Goal: Task Accomplishment & Management: Manage account settings

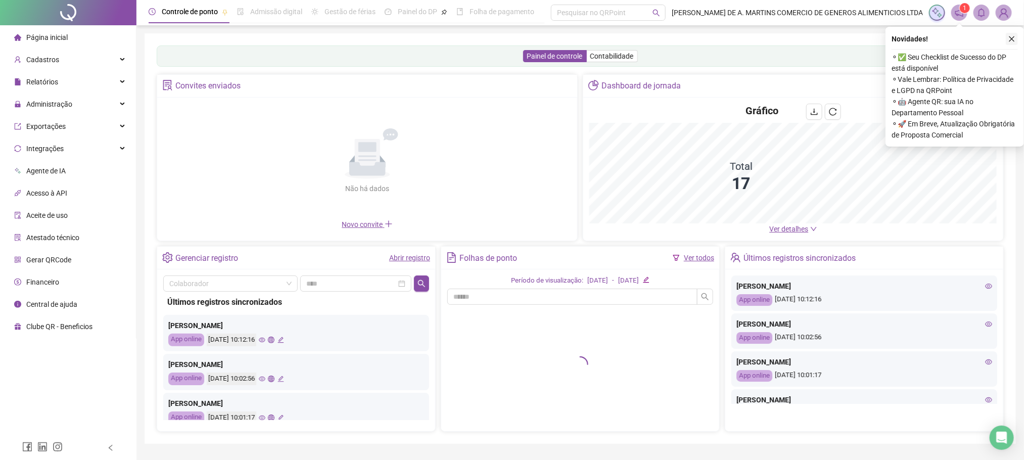
click at [1010, 44] on button "button" at bounding box center [1012, 39] width 12 height 12
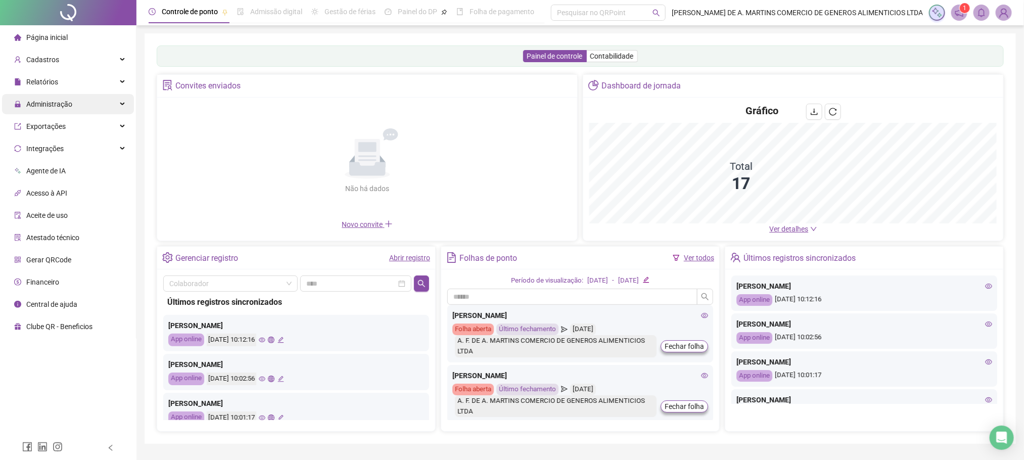
click at [37, 105] on span "Administração" at bounding box center [49, 104] width 46 height 8
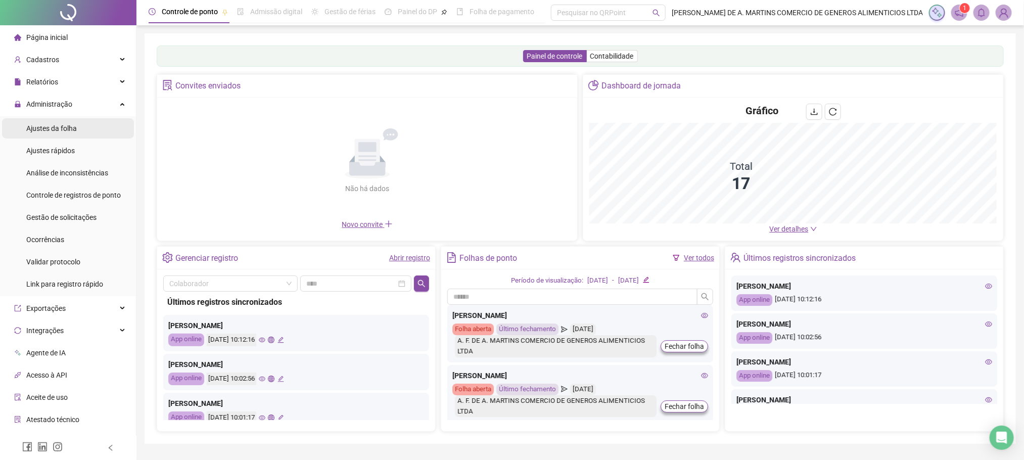
click at [96, 132] on li "Ajustes da folha" at bounding box center [68, 128] width 132 height 20
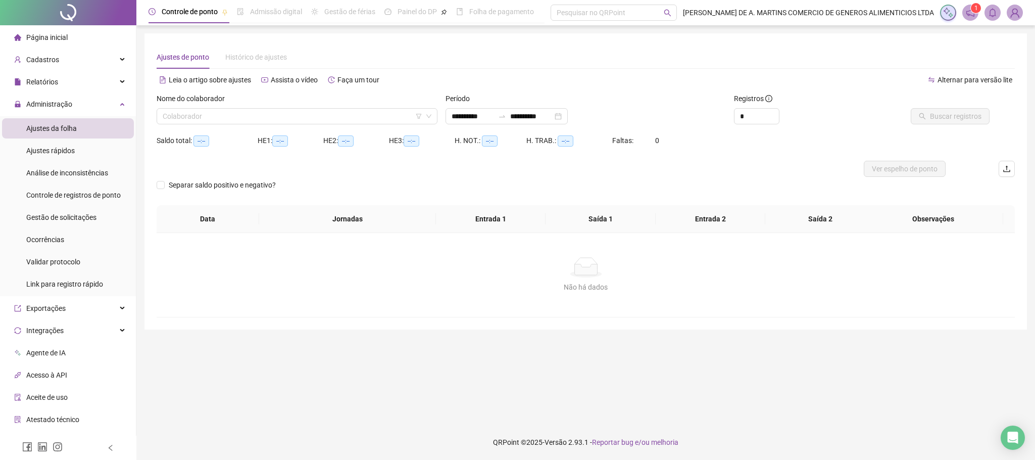
type input "**********"
click at [510, 120] on div at bounding box center [502, 116] width 16 height 8
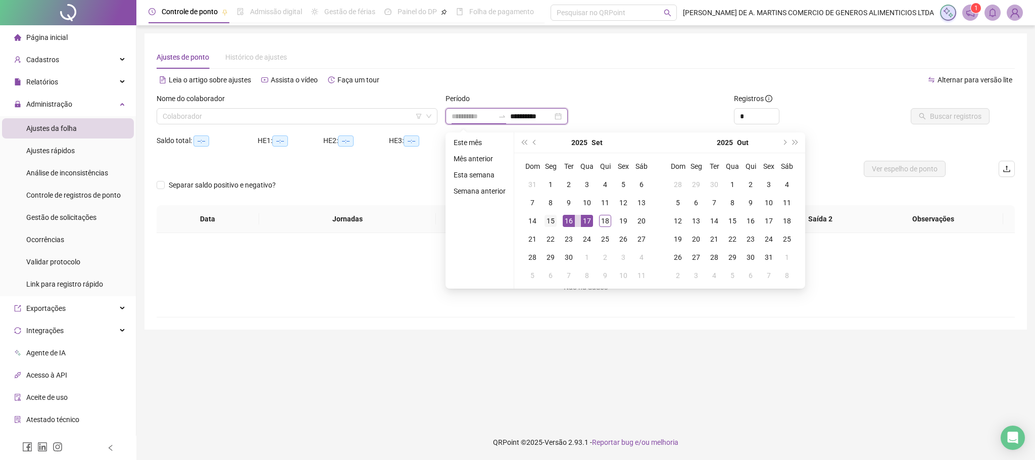
type input "**********"
click at [545, 218] on div "15" at bounding box center [551, 221] width 12 height 12
type input "**********"
click at [603, 224] on div "18" at bounding box center [605, 221] width 12 height 12
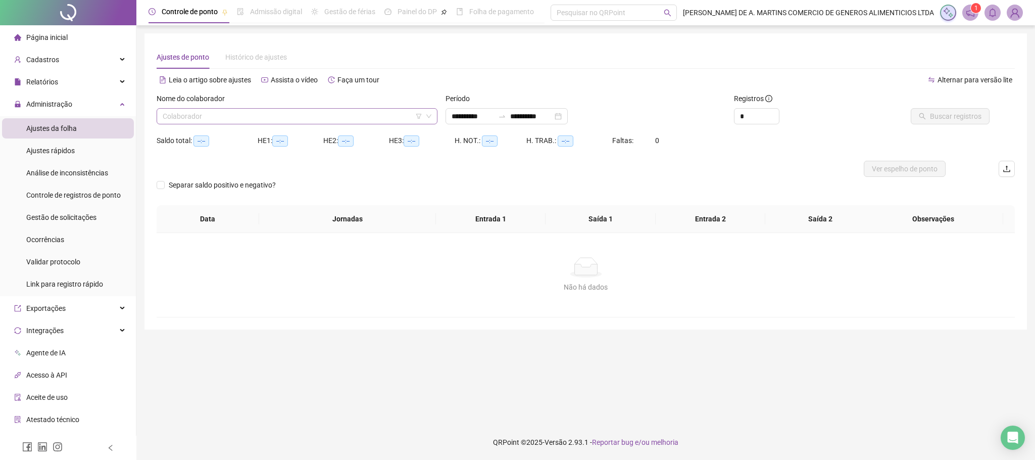
click at [220, 117] on input "search" at bounding box center [293, 116] width 260 height 15
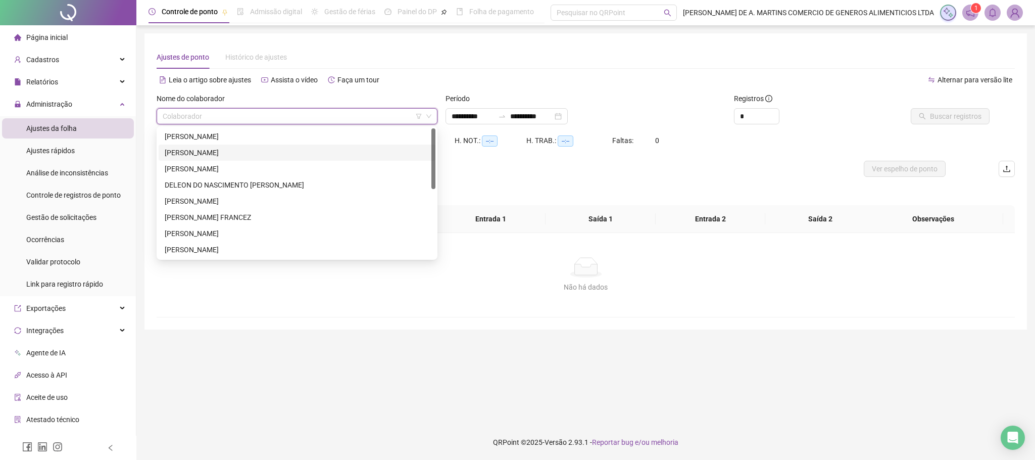
click at [209, 147] on div "[PERSON_NAME]" at bounding box center [297, 152] width 265 height 11
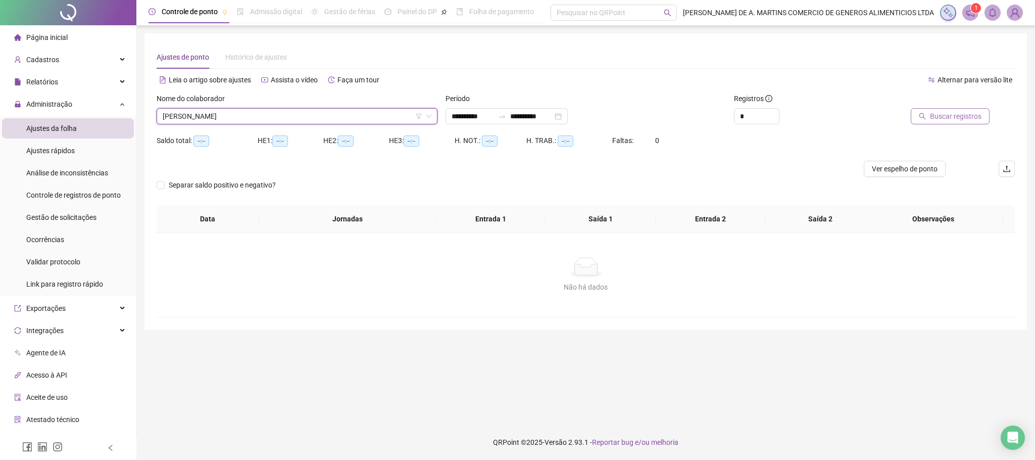
click at [919, 115] on button "Buscar registros" at bounding box center [950, 116] width 79 height 16
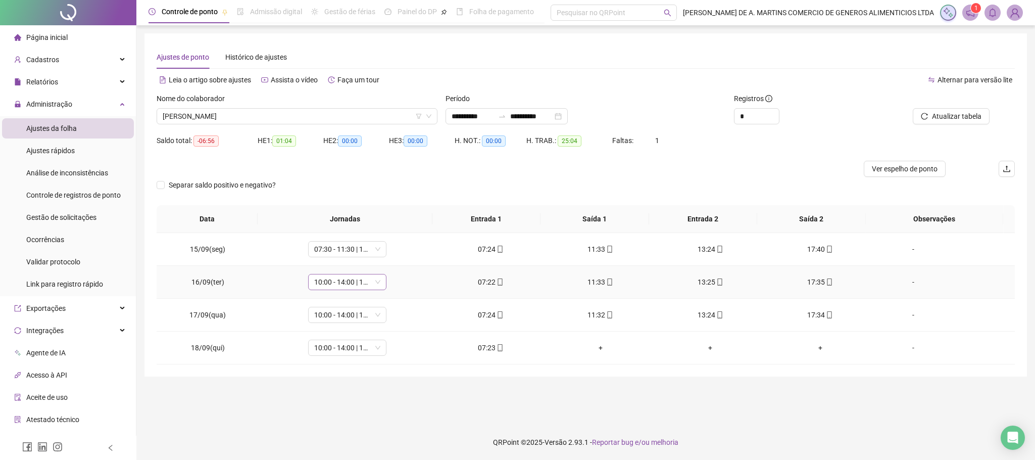
click at [345, 288] on span "10:00 - 14:00 | 16:00 - 20:00" at bounding box center [347, 281] width 66 height 15
click at [355, 381] on div "07:30 - 11:30 | 13:30 - 17:30" at bounding box center [362, 374] width 85 height 11
click at [395, 258] on span "Sim" at bounding box center [393, 256] width 12 height 11
click at [349, 319] on span "10:00 - 14:00 | 16:00 - 20:00" at bounding box center [347, 314] width 66 height 15
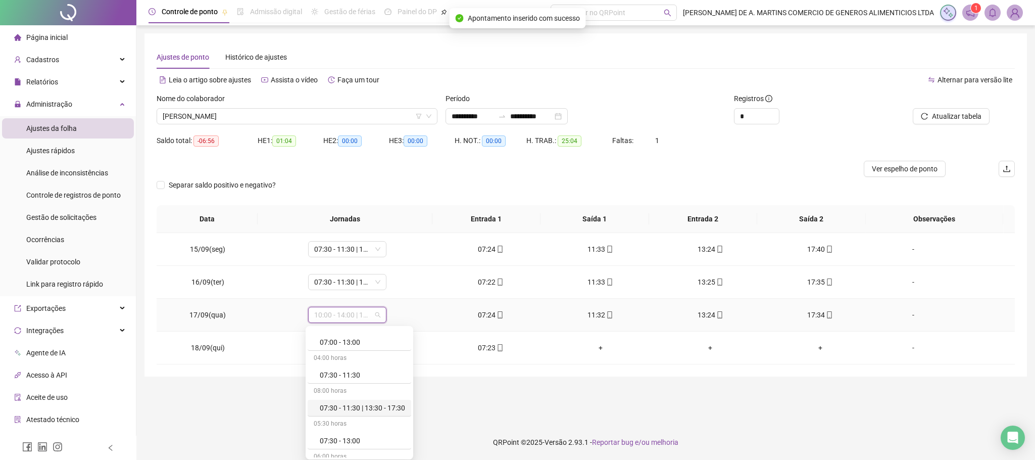
click at [353, 409] on div "07:30 - 11:30 | 13:30 - 17:30" at bounding box center [362, 407] width 85 height 11
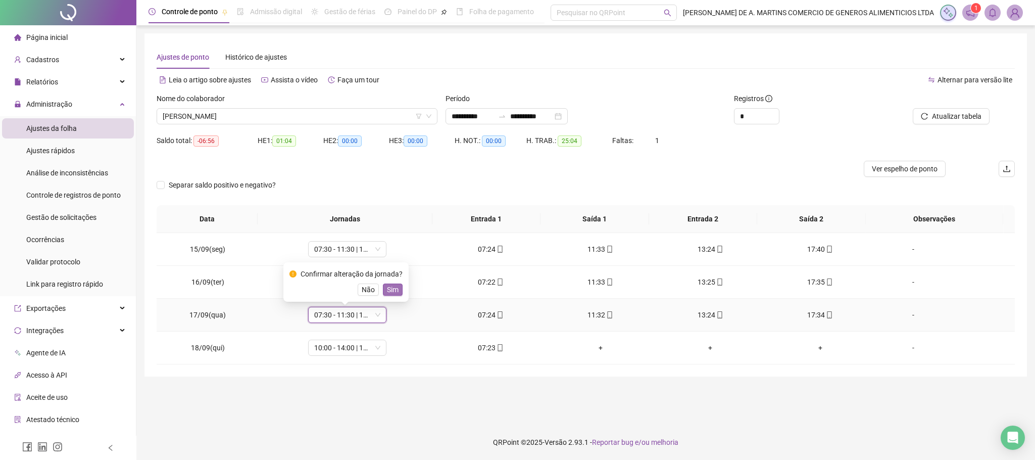
click at [388, 290] on span "Sim" at bounding box center [393, 289] width 12 height 11
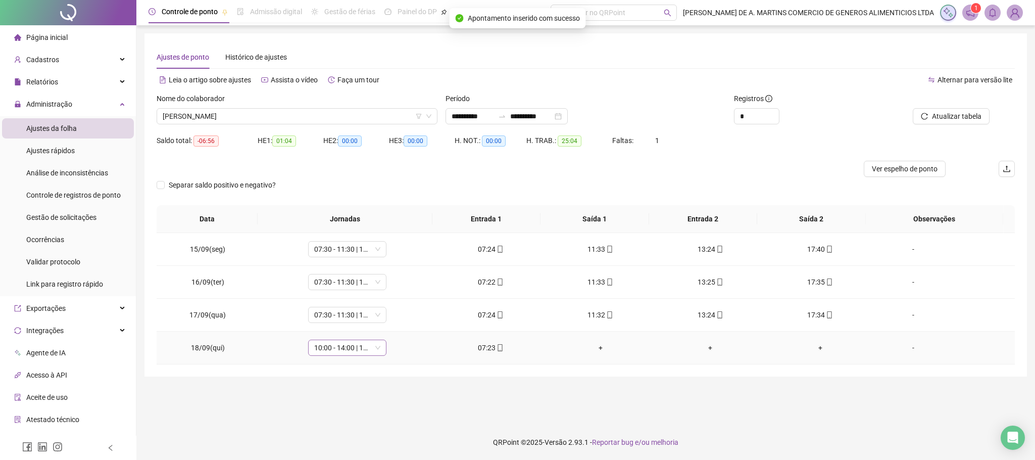
click at [356, 346] on span "10:00 - 14:00 | 16:00 - 20:00" at bounding box center [347, 347] width 66 height 15
click at [359, 293] on div "07:30 - 11:30 | 13:30 - 17:30" at bounding box center [362, 286] width 85 height 11
click at [390, 323] on span "Sim" at bounding box center [393, 322] width 12 height 11
click at [934, 120] on span "Atualizar tabela" at bounding box center [957, 116] width 50 height 11
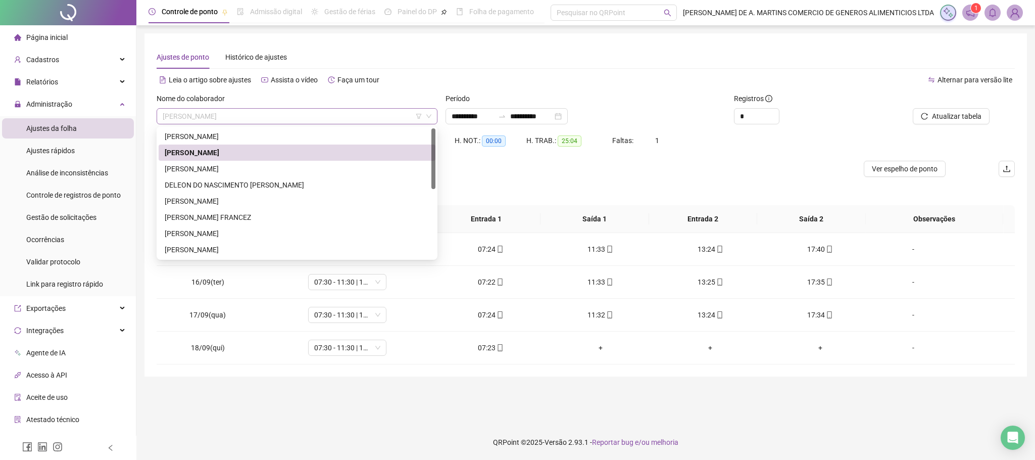
click at [258, 114] on span "[PERSON_NAME]" at bounding box center [297, 116] width 269 height 15
click at [211, 170] on div "[PERSON_NAME]" at bounding box center [297, 168] width 265 height 11
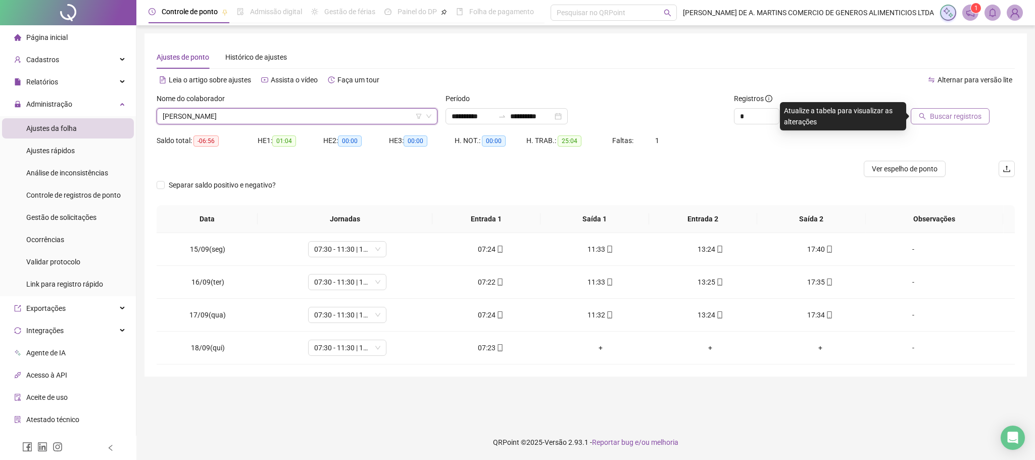
click at [926, 117] on icon "search" at bounding box center [922, 116] width 7 height 7
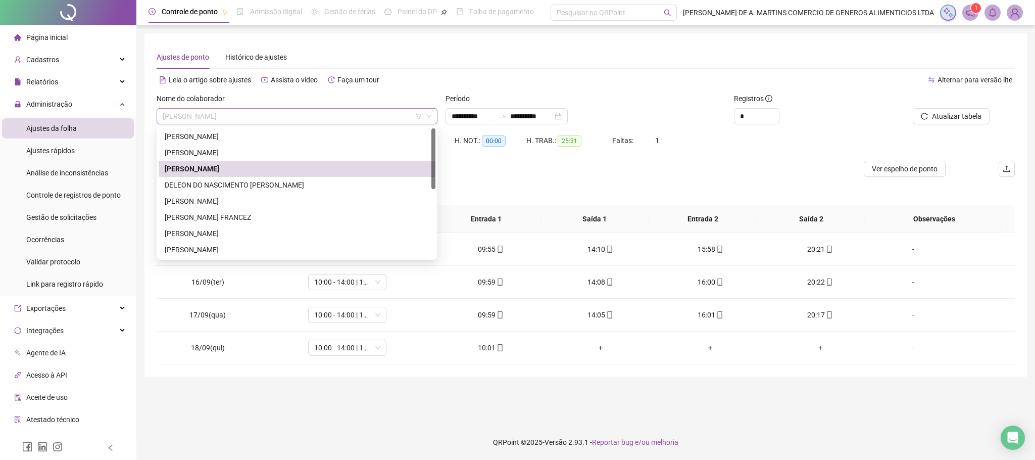
click at [315, 115] on span "[PERSON_NAME]" at bounding box center [297, 116] width 269 height 15
click at [235, 183] on div "DELEON DO NASCIMENTO [PERSON_NAME]" at bounding box center [297, 184] width 265 height 11
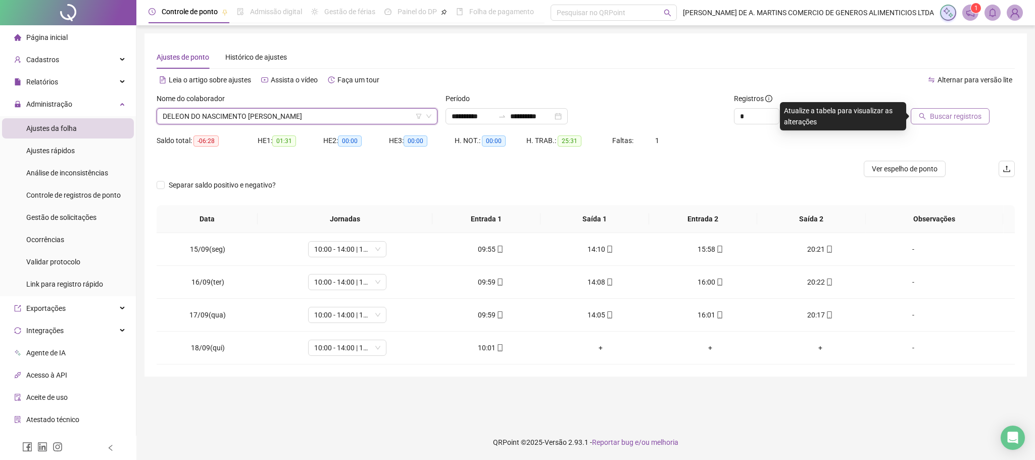
click at [923, 113] on icon "search" at bounding box center [922, 116] width 7 height 7
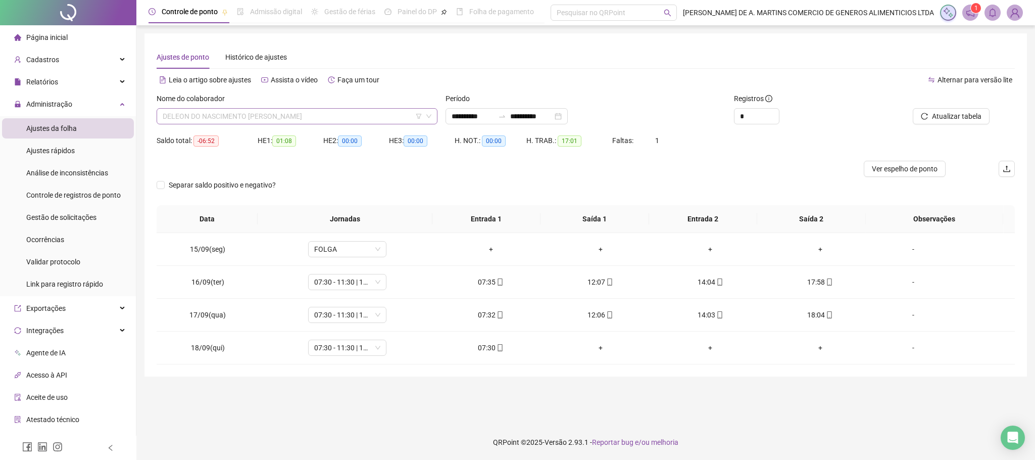
click at [296, 120] on span "DELEON DO NASCIMENTO [PERSON_NAME]" at bounding box center [297, 116] width 269 height 15
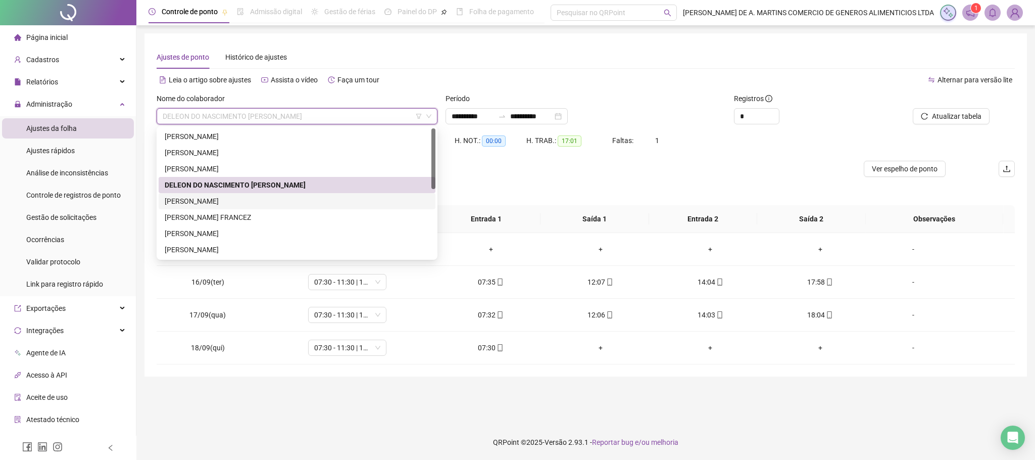
click at [246, 203] on div "[PERSON_NAME]" at bounding box center [297, 201] width 265 height 11
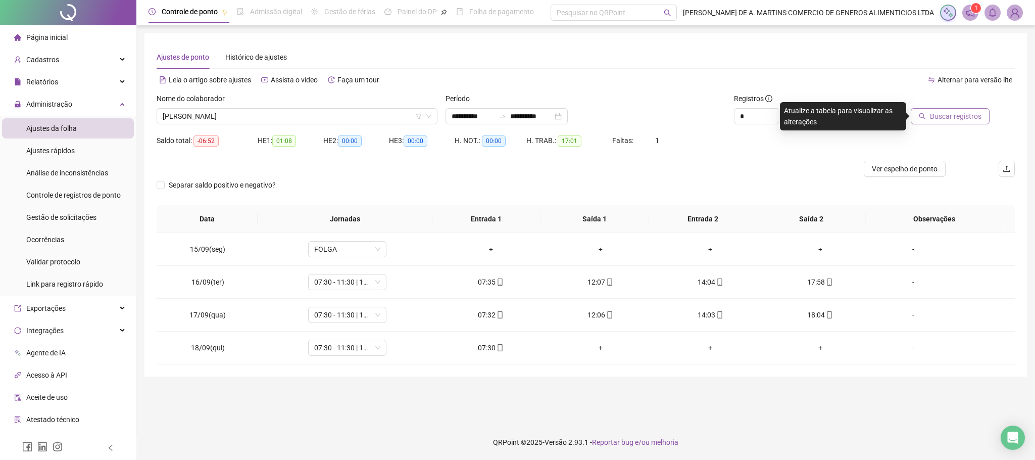
click at [934, 111] on span "Buscar registros" at bounding box center [956, 116] width 52 height 11
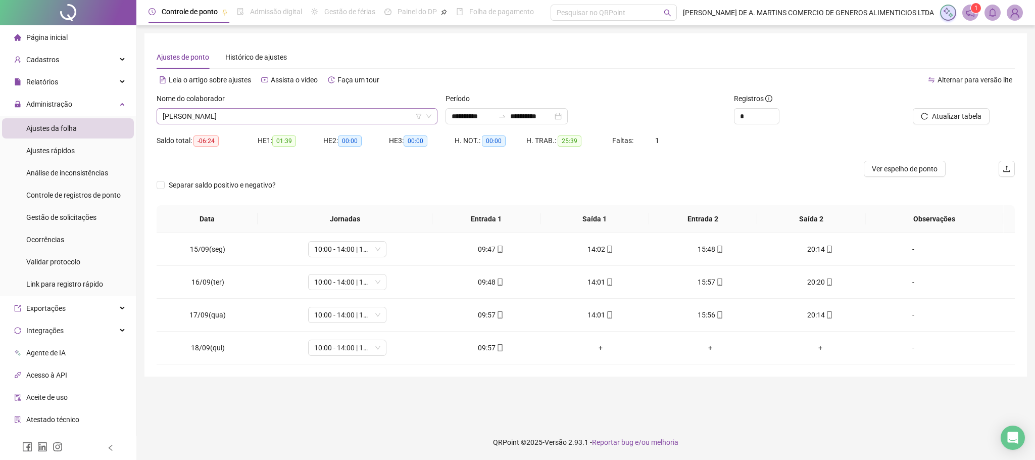
drag, startPoint x: 301, startPoint y: 117, endPoint x: 230, endPoint y: 135, distance: 72.6
click at [300, 117] on span "[PERSON_NAME]" at bounding box center [297, 116] width 269 height 15
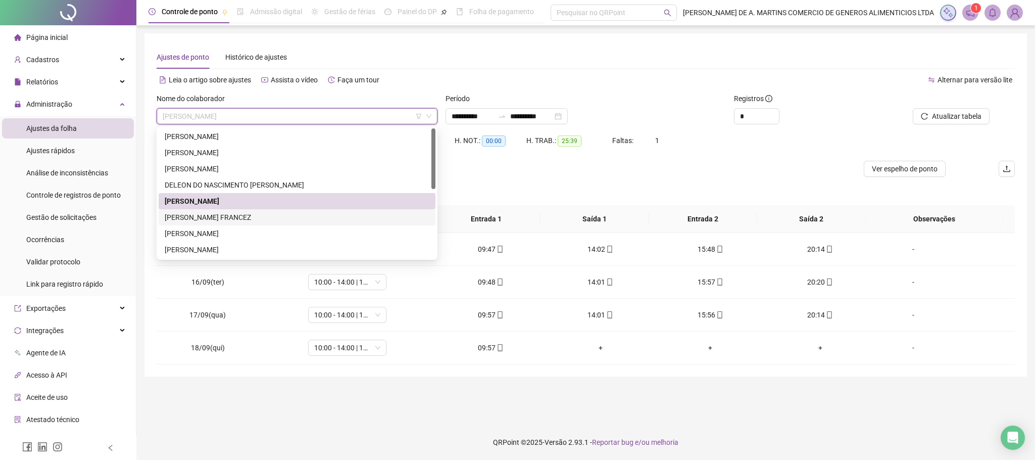
click at [220, 218] on div "[PERSON_NAME] FRANCEZ" at bounding box center [297, 217] width 265 height 11
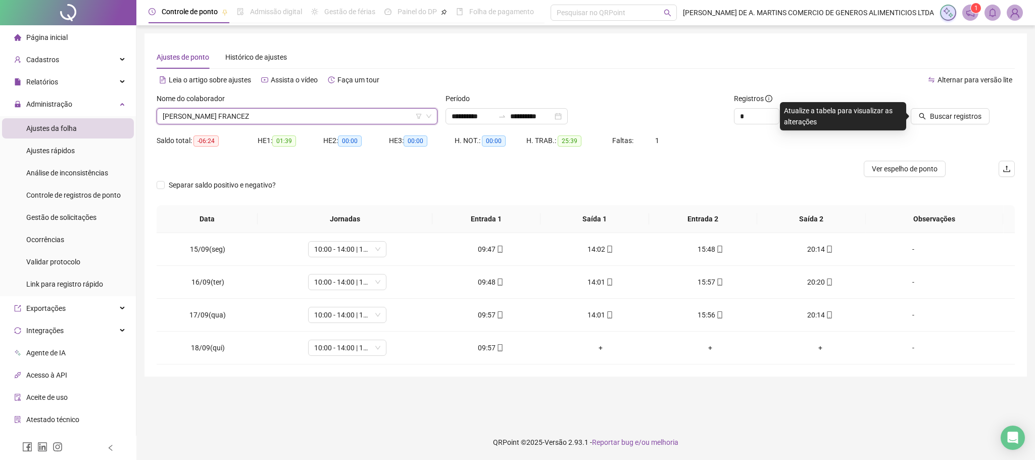
click at [272, 114] on span "[PERSON_NAME] FRANCEZ" at bounding box center [297, 116] width 269 height 15
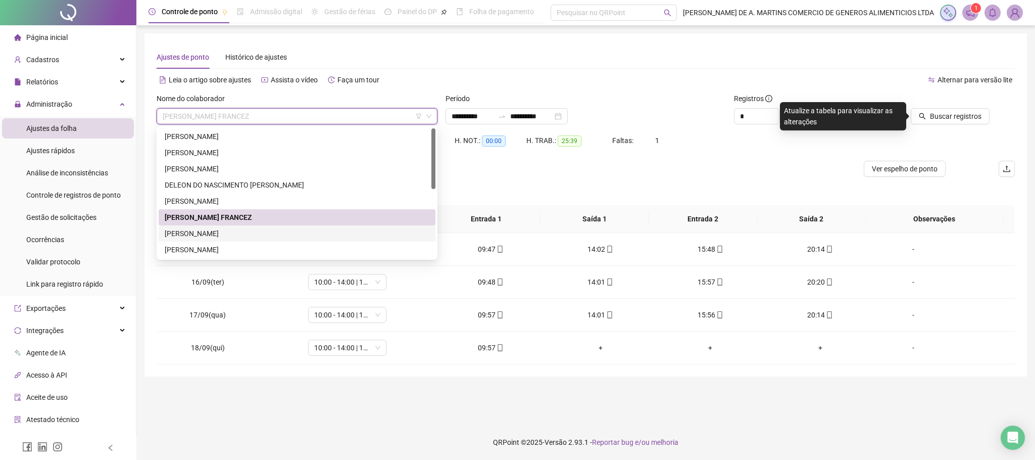
click at [205, 234] on div "[PERSON_NAME]" at bounding box center [297, 233] width 265 height 11
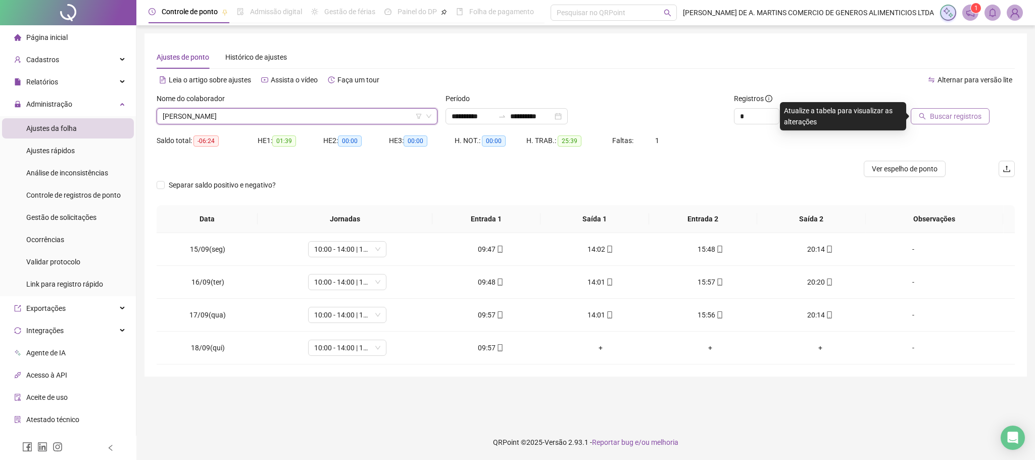
click at [931, 112] on span "Buscar registros" at bounding box center [956, 116] width 52 height 11
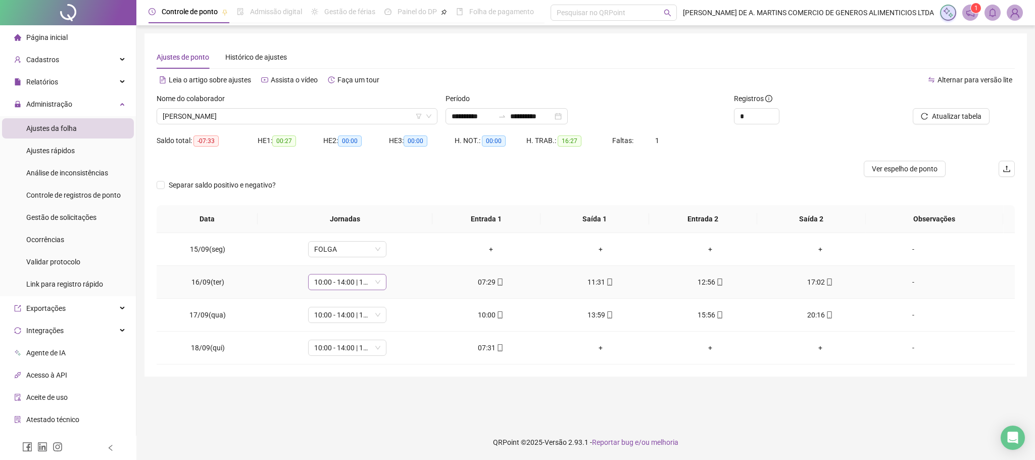
click at [340, 284] on span "10:00 - 14:00 | 16:00 - 20:00" at bounding box center [347, 281] width 66 height 15
click at [361, 379] on div "07:30 - 11:30 | 13:30 - 17:30" at bounding box center [362, 374] width 85 height 11
click at [393, 261] on span "Sim" at bounding box center [393, 256] width 12 height 11
click at [351, 349] on span "10:00 - 14:00 | 16:00 - 20:00" at bounding box center [347, 347] width 66 height 15
click at [362, 287] on div "07:30 - 11:30 | 13:30 - 17:30" at bounding box center [362, 286] width 85 height 11
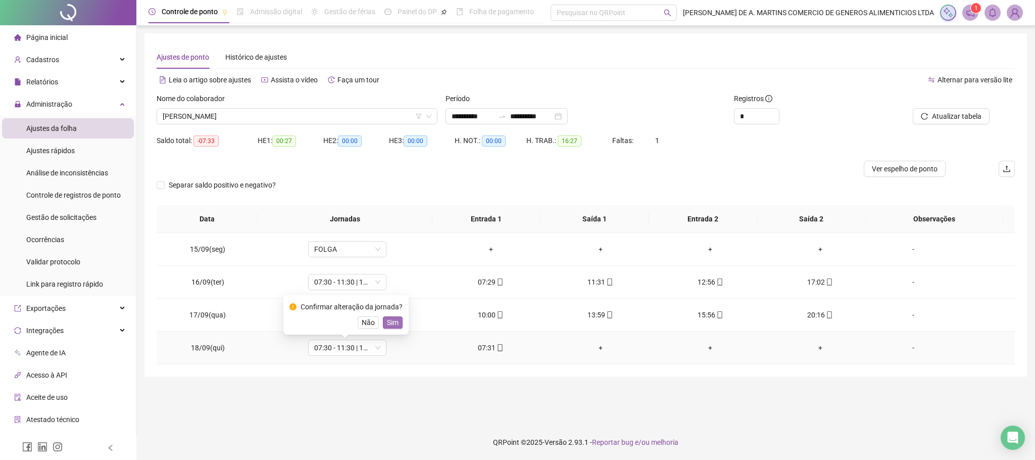
click at [387, 320] on span "Sim" at bounding box center [393, 322] width 12 height 11
drag, startPoint x: 962, startPoint y: 105, endPoint x: 962, endPoint y: 112, distance: 7.6
click at [962, 107] on div at bounding box center [934, 100] width 111 height 15
click at [960, 122] on button "Atualizar tabela" at bounding box center [951, 116] width 77 height 16
click at [969, 119] on span "Atualizar tabela" at bounding box center [957, 116] width 50 height 11
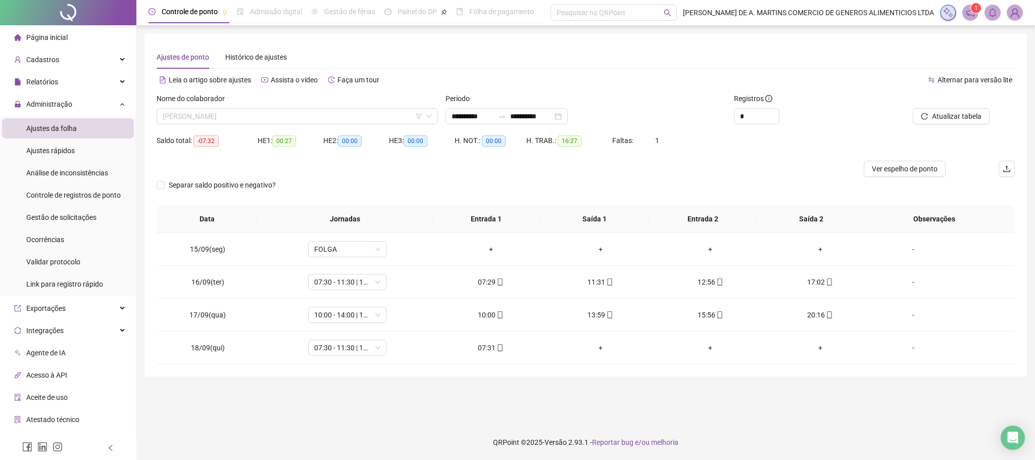
click at [255, 123] on span "[PERSON_NAME]" at bounding box center [297, 116] width 269 height 15
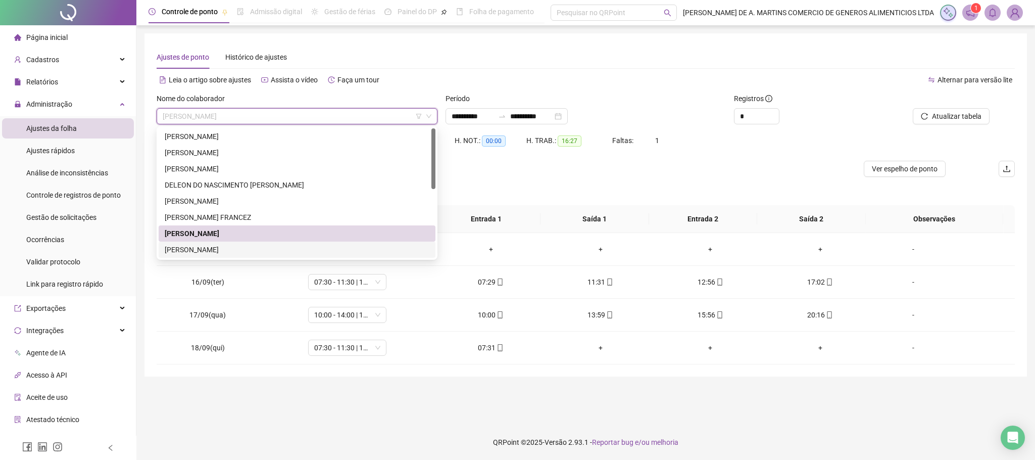
click at [237, 252] on div "[PERSON_NAME]" at bounding box center [297, 249] width 265 height 11
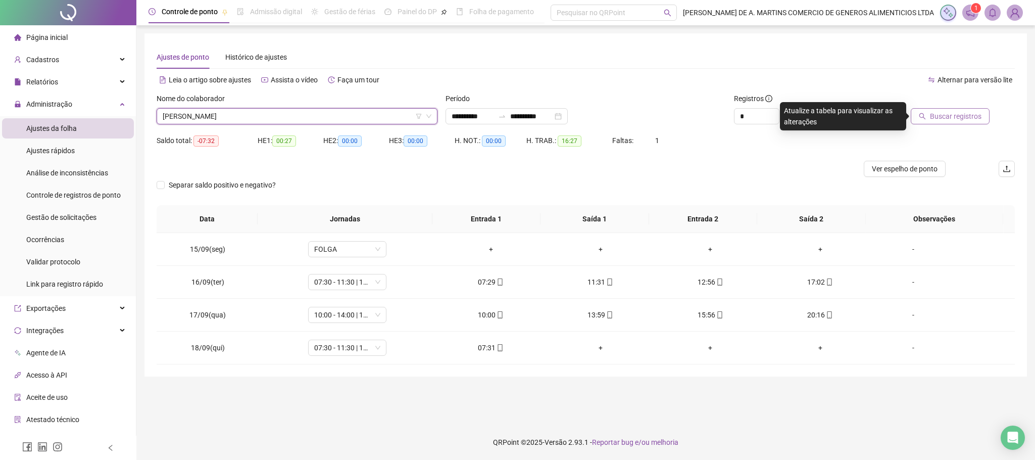
click at [949, 114] on span "Buscar registros" at bounding box center [956, 116] width 52 height 11
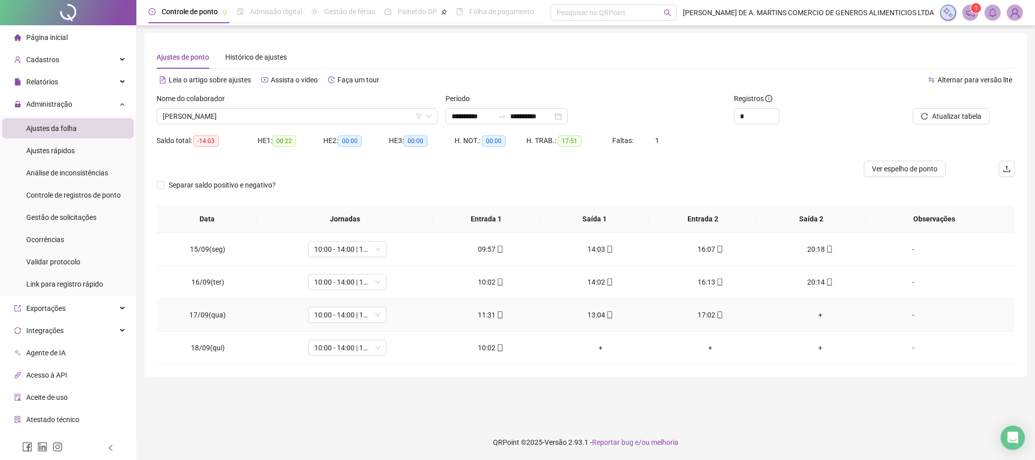
click at [809, 314] on div "+" at bounding box center [820, 314] width 93 height 11
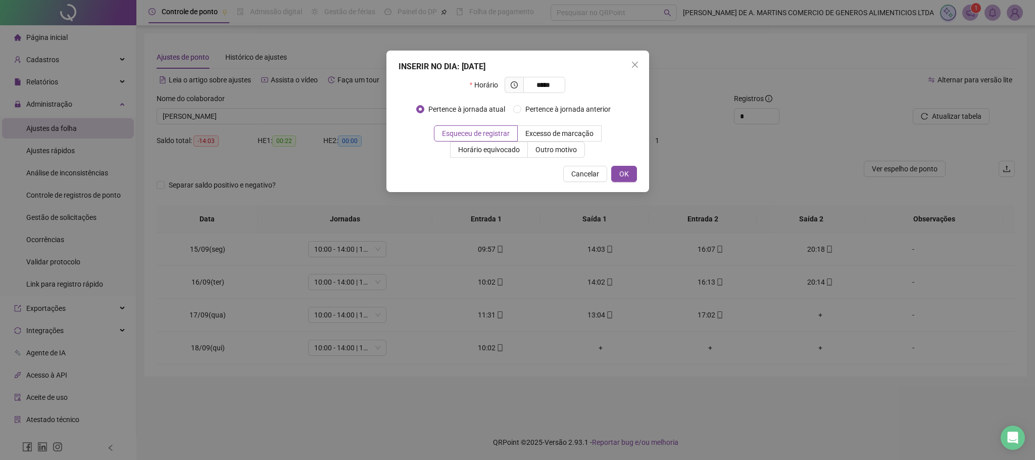
type input "*****"
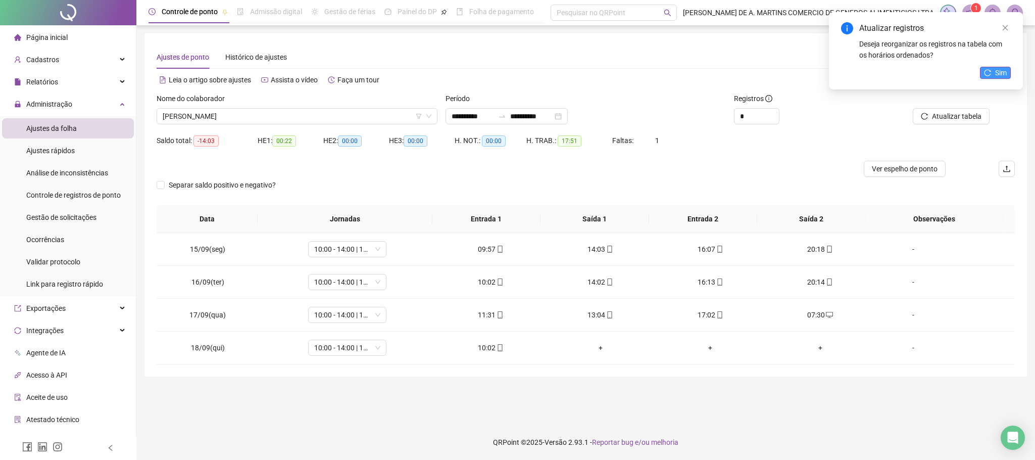
click at [997, 73] on span "Sim" at bounding box center [1002, 72] width 12 height 11
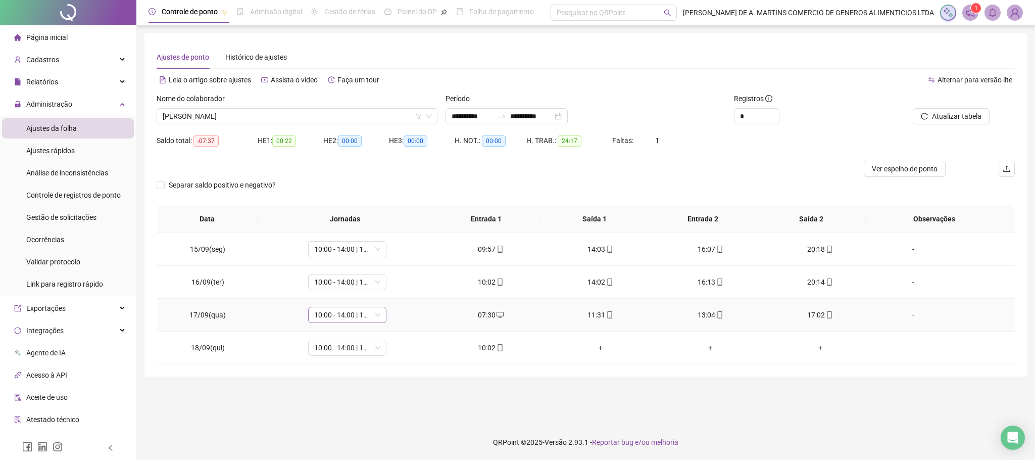
click at [368, 317] on span "10:00 - 14:00 | 16:00 - 20:00" at bounding box center [347, 314] width 66 height 15
click at [363, 333] on div "07:30 - 11:30 | 13:30 - 17:30" at bounding box center [362, 331] width 85 height 11
click at [394, 290] on span "Sim" at bounding box center [393, 289] width 12 height 11
click at [965, 114] on span "Atualizar tabela" at bounding box center [957, 116] width 50 height 11
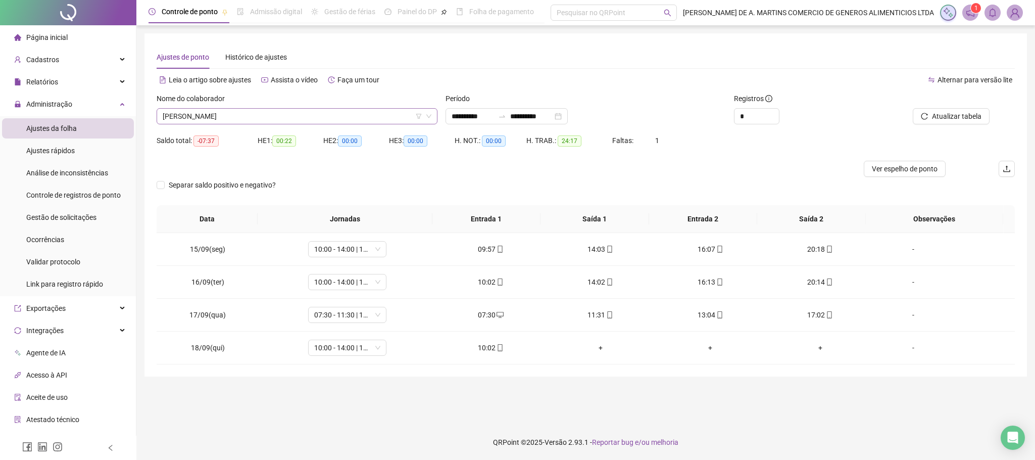
click at [242, 113] on span "[PERSON_NAME]" at bounding box center [297, 116] width 269 height 15
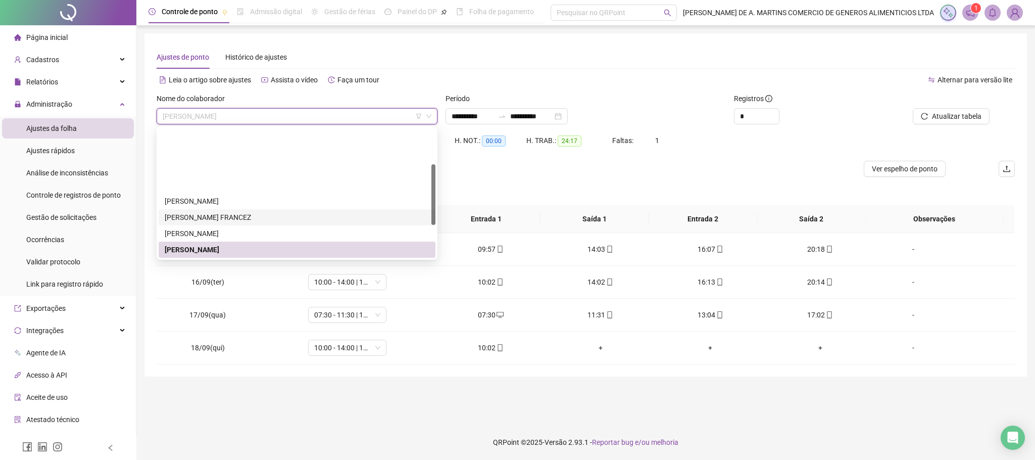
scroll to position [76, 0]
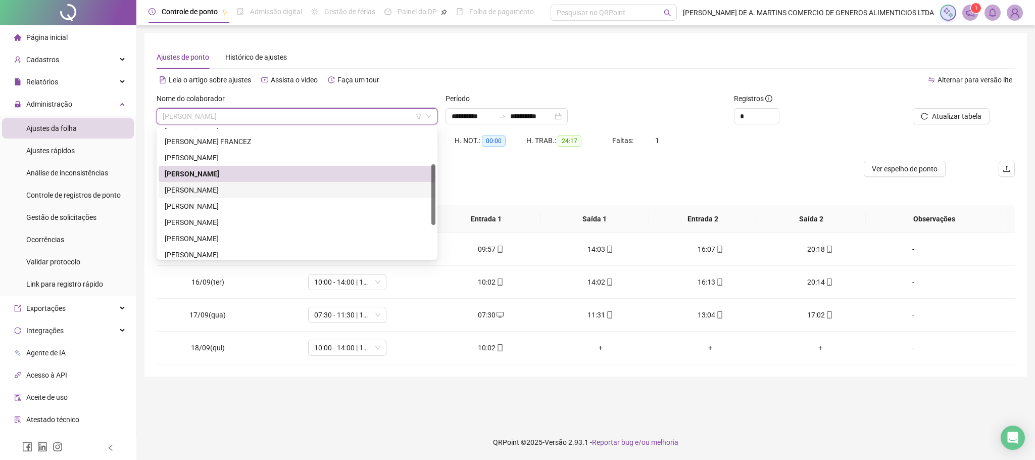
click at [220, 190] on div "[PERSON_NAME]" at bounding box center [297, 189] width 265 height 11
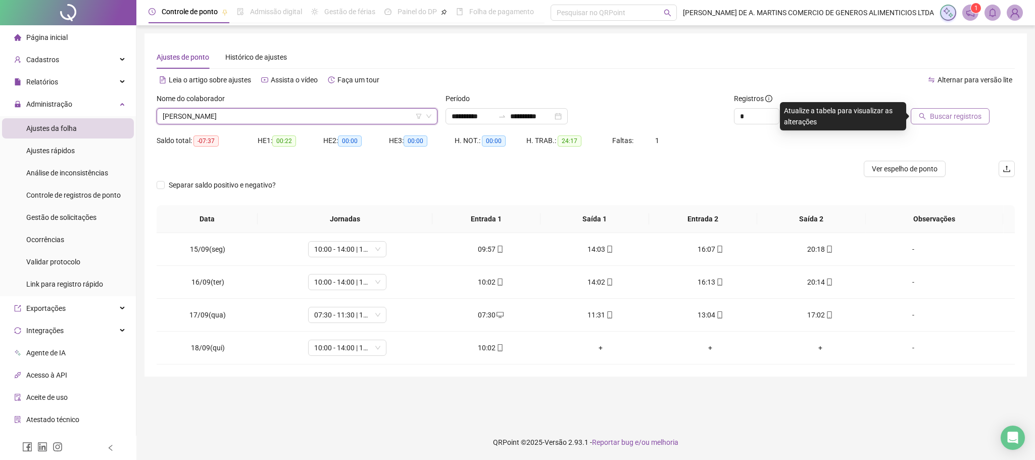
click at [954, 114] on span "Buscar registros" at bounding box center [956, 116] width 52 height 11
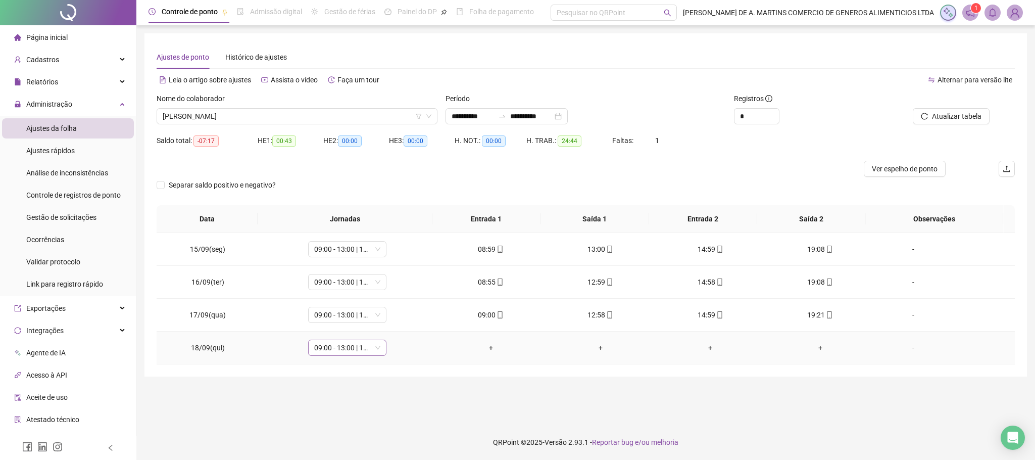
click at [353, 350] on span "09:00 - 13:00 | 15:00 - 19:00" at bounding box center [347, 347] width 66 height 15
click at [349, 290] on div "Folga" at bounding box center [362, 284] width 85 height 11
click at [393, 320] on span "Sim" at bounding box center [393, 322] width 12 height 11
click at [946, 122] on button "Atualizar tabela" at bounding box center [951, 116] width 77 height 16
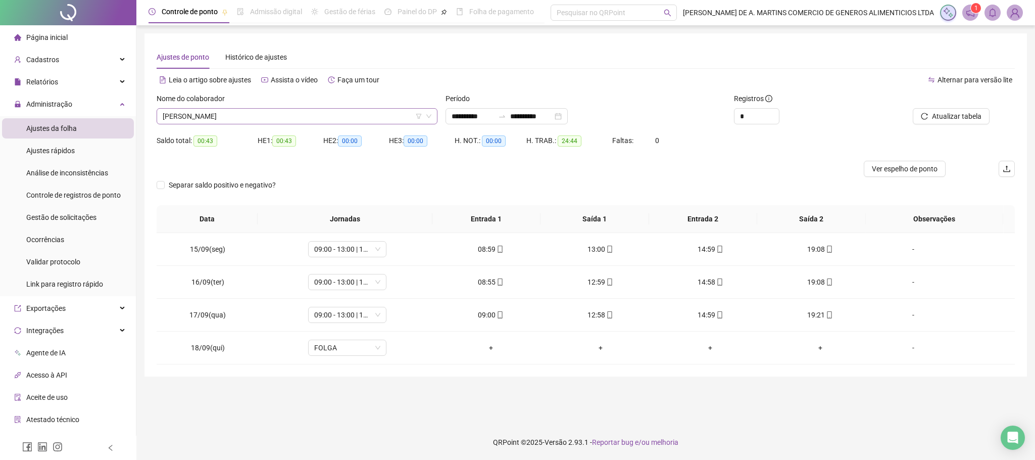
click at [307, 115] on span "[PERSON_NAME]" at bounding box center [297, 116] width 269 height 15
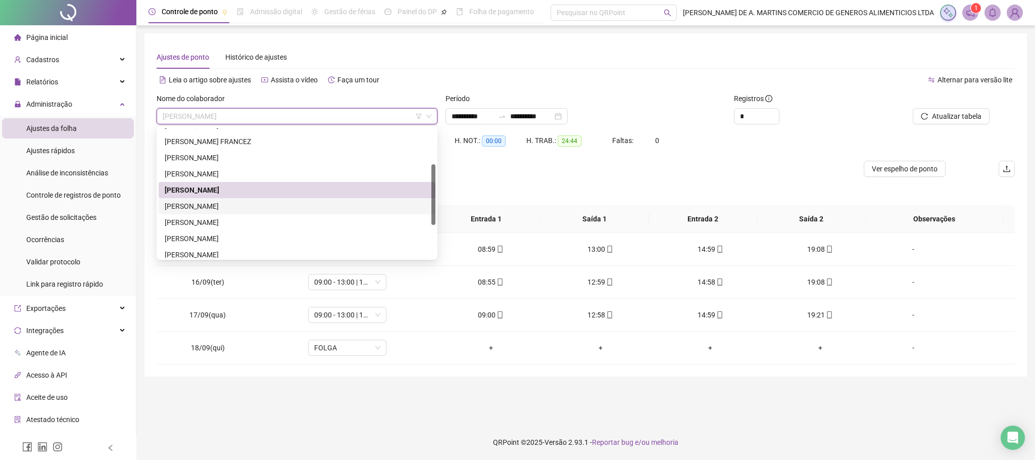
click at [205, 206] on div "[PERSON_NAME]" at bounding box center [297, 206] width 265 height 11
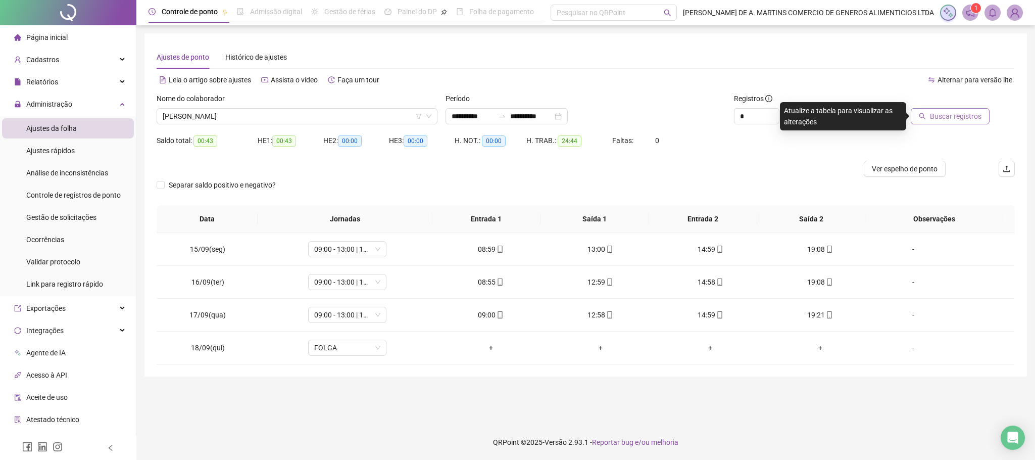
click at [971, 118] on span "Buscar registros" at bounding box center [956, 116] width 52 height 11
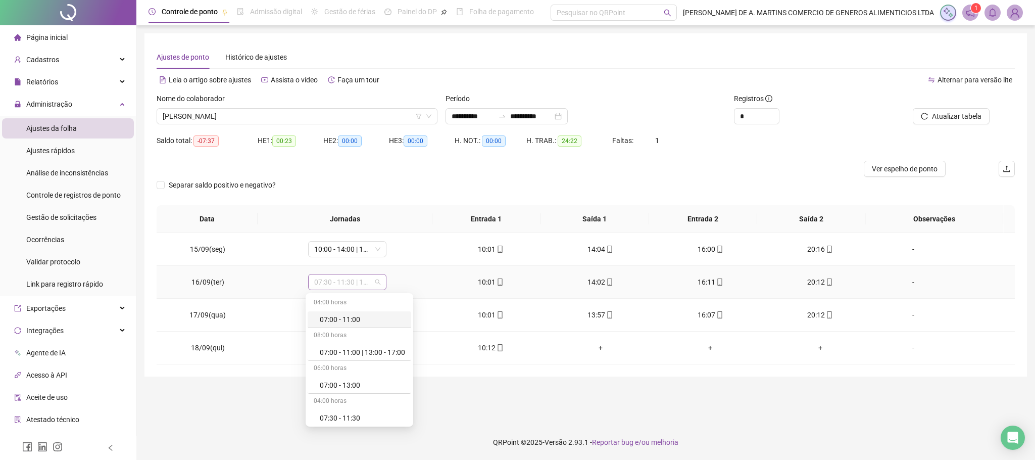
click at [349, 284] on span "07:30 - 11:30 | 13:30 - 17:30" at bounding box center [347, 281] width 66 height 15
click at [357, 370] on div "10:00 - 14:00 | 16:00 - 20:00" at bounding box center [362, 369] width 85 height 11
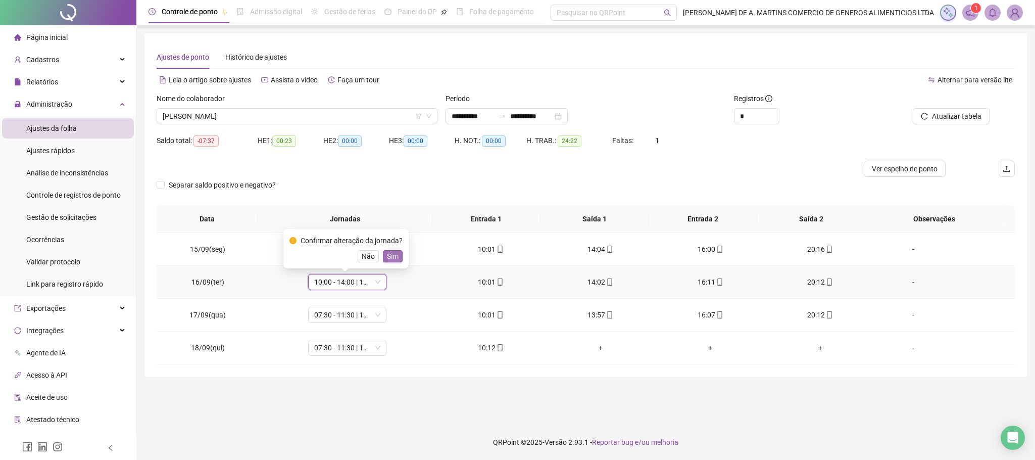
click at [388, 258] on span "Sim" at bounding box center [393, 256] width 12 height 11
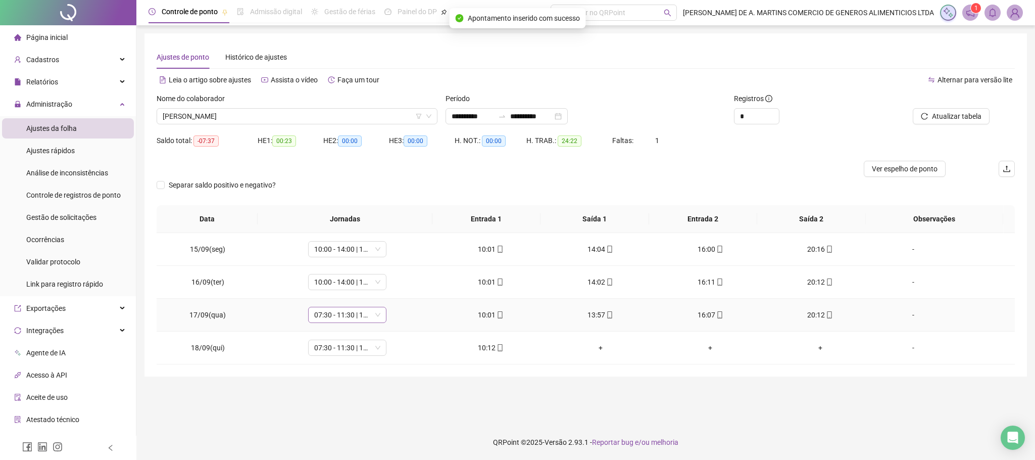
click at [356, 317] on span "07:30 - 11:30 | 13:30 - 17:30" at bounding box center [347, 314] width 66 height 15
click at [366, 408] on div "10:00 - 14:00 | 16:00 - 20:00" at bounding box center [362, 402] width 85 height 11
click at [392, 291] on span "Sim" at bounding box center [393, 289] width 12 height 11
click at [346, 351] on span "07:30 - 11:30 | 13:30 - 17:30" at bounding box center [347, 347] width 66 height 15
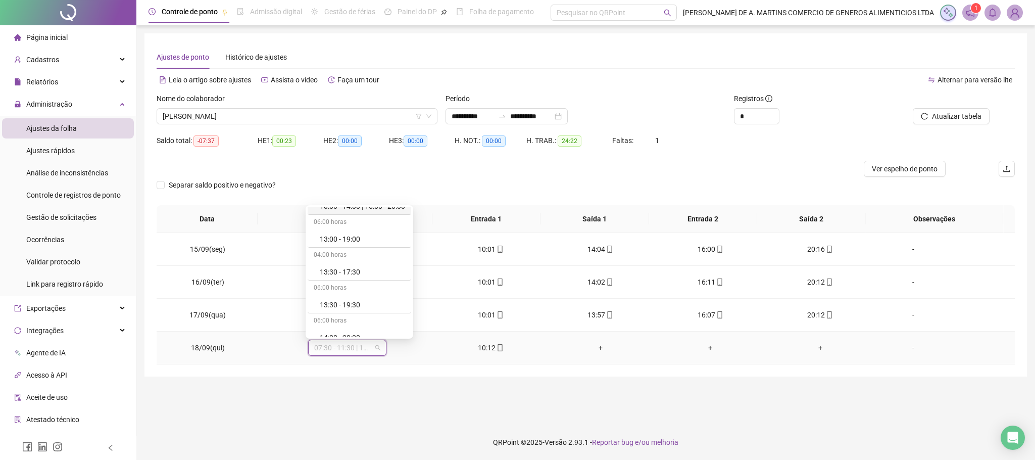
click at [363, 211] on div "10:00 - 14:00 | 16:00 - 20:00" at bounding box center [362, 206] width 85 height 11
click at [392, 320] on span "Sim" at bounding box center [393, 322] width 12 height 11
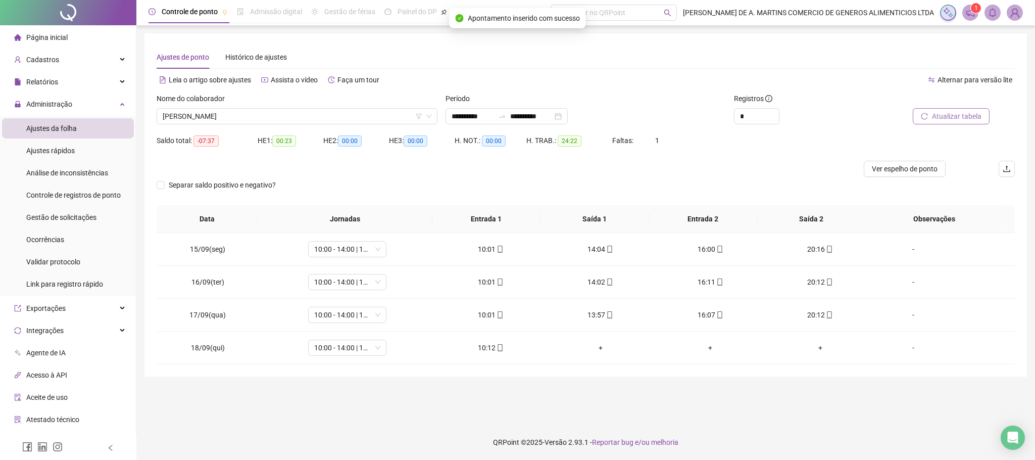
click at [968, 118] on span "Atualizar tabela" at bounding box center [957, 116] width 50 height 11
click at [256, 109] on span "[PERSON_NAME]" at bounding box center [297, 116] width 269 height 15
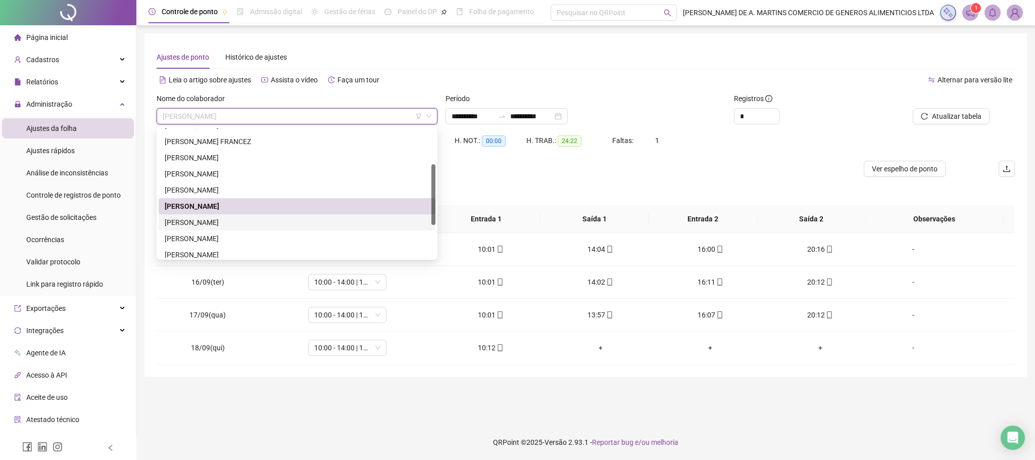
click at [210, 220] on div "[PERSON_NAME]" at bounding box center [297, 222] width 265 height 11
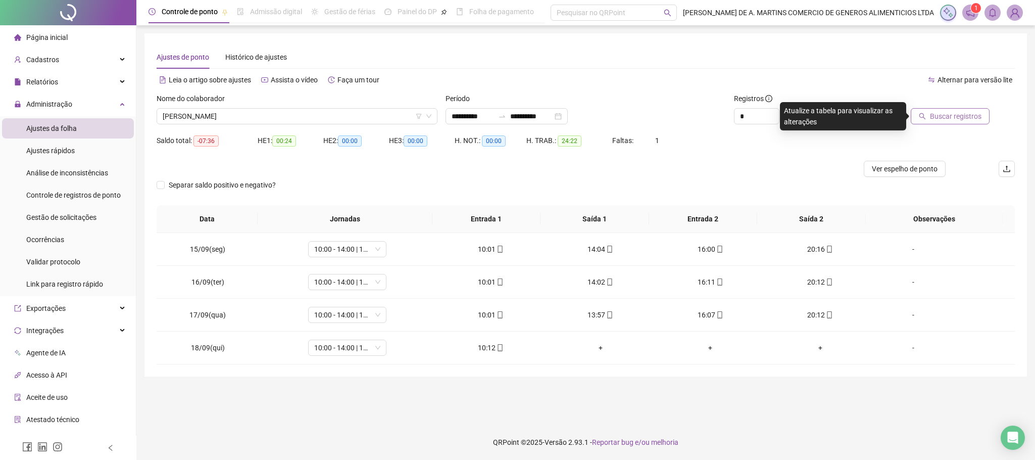
click at [952, 113] on span "Buscar registros" at bounding box center [956, 116] width 52 height 11
click at [352, 280] on span "08:00 - 12:00 | 14:00 - 18:00" at bounding box center [347, 281] width 66 height 15
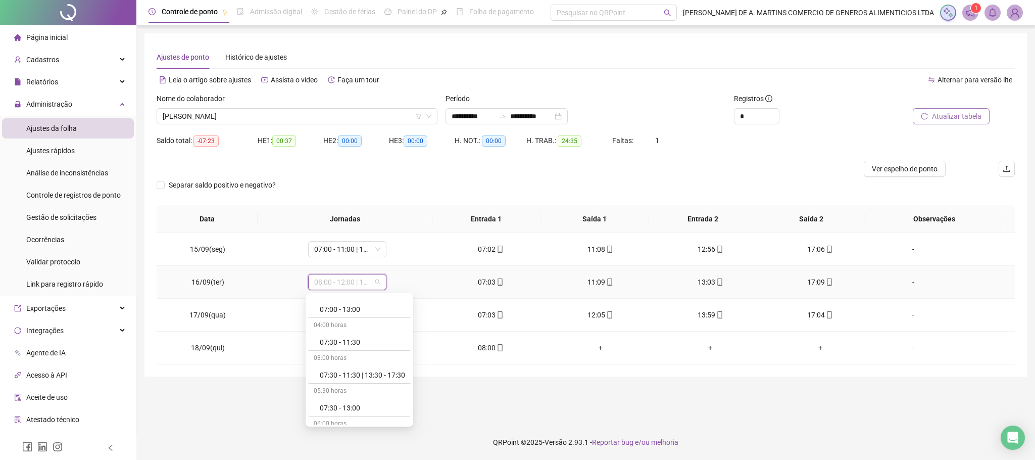
scroll to position [0, 0]
click at [367, 353] on div "07:00 - 11:00 | 13:00 - 17:00" at bounding box center [362, 352] width 85 height 11
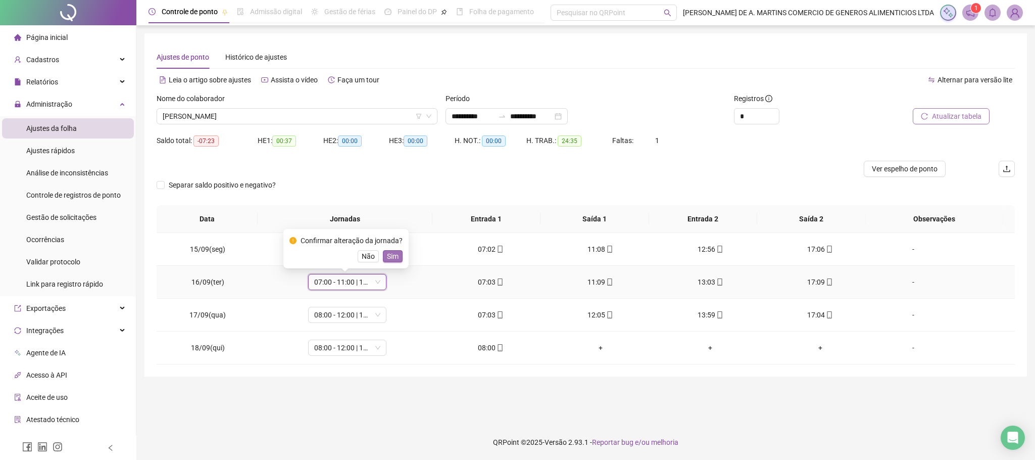
click at [394, 255] on span "Sim" at bounding box center [393, 256] width 12 height 11
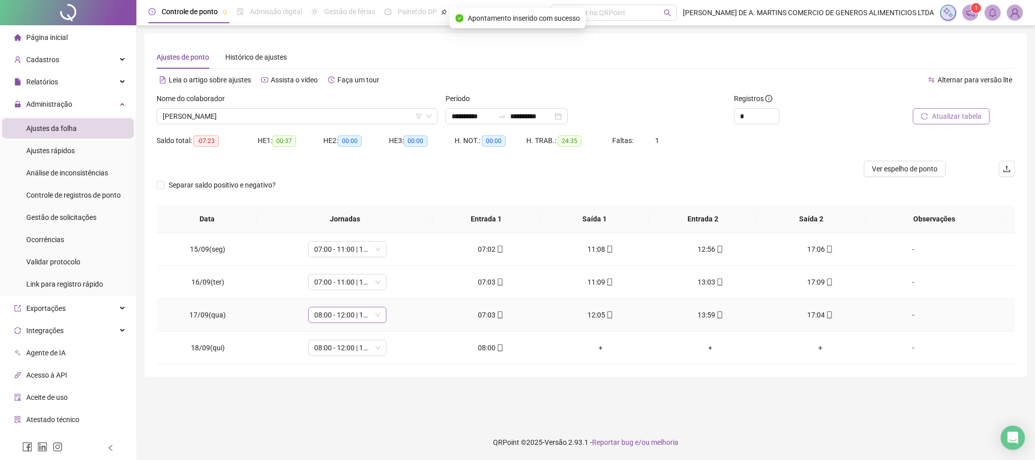
click at [366, 317] on span "08:00 - 12:00 | 14:00 - 18:00" at bounding box center [347, 314] width 66 height 15
click at [373, 387] on div "07:00 - 11:00 | 13:00 - 17:00" at bounding box center [362, 385] width 85 height 11
click at [390, 291] on span "Sim" at bounding box center [393, 289] width 12 height 11
click at [975, 116] on span "Atualizar tabela" at bounding box center [957, 116] width 50 height 11
click at [309, 118] on span "[PERSON_NAME]" at bounding box center [297, 116] width 269 height 15
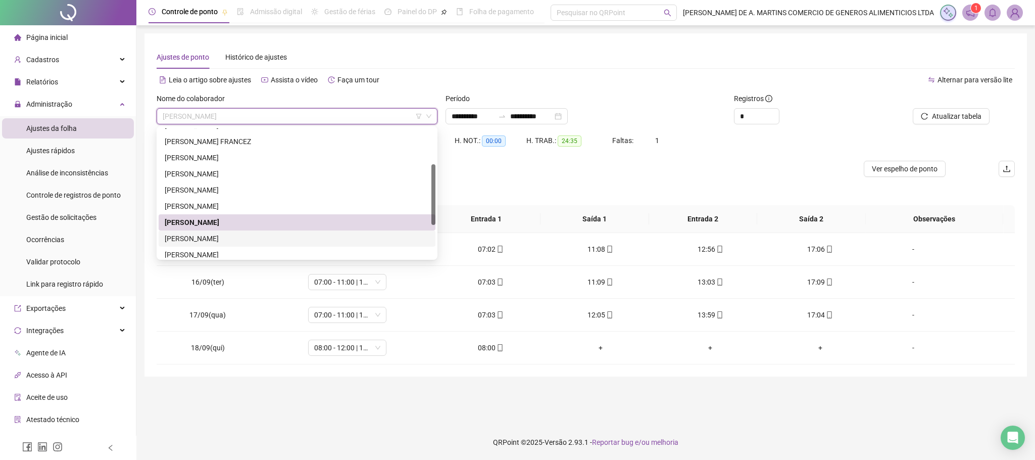
click at [216, 235] on div "[PERSON_NAME]" at bounding box center [297, 238] width 265 height 11
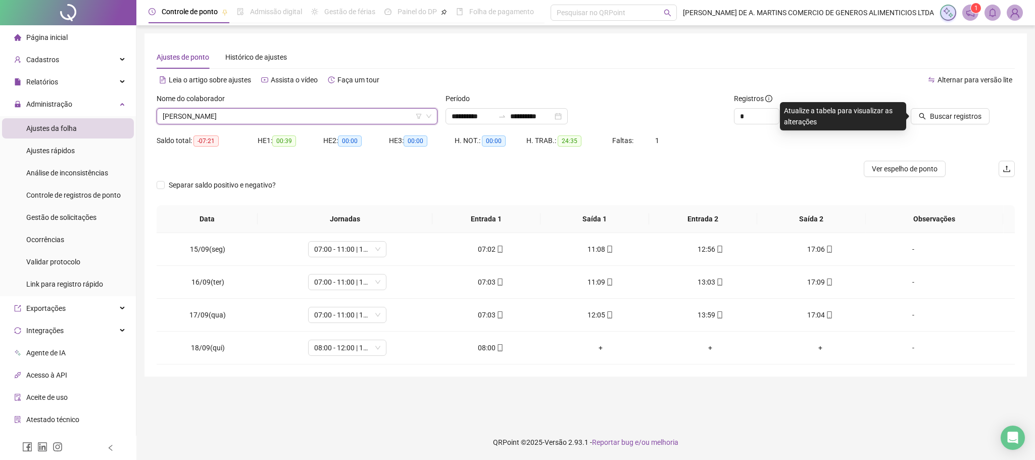
click at [898, 116] on div "Atualize a tabela para visualizar as alterações" at bounding box center [843, 116] width 126 height 28
click at [926, 117] on icon "search" at bounding box center [922, 116] width 7 height 7
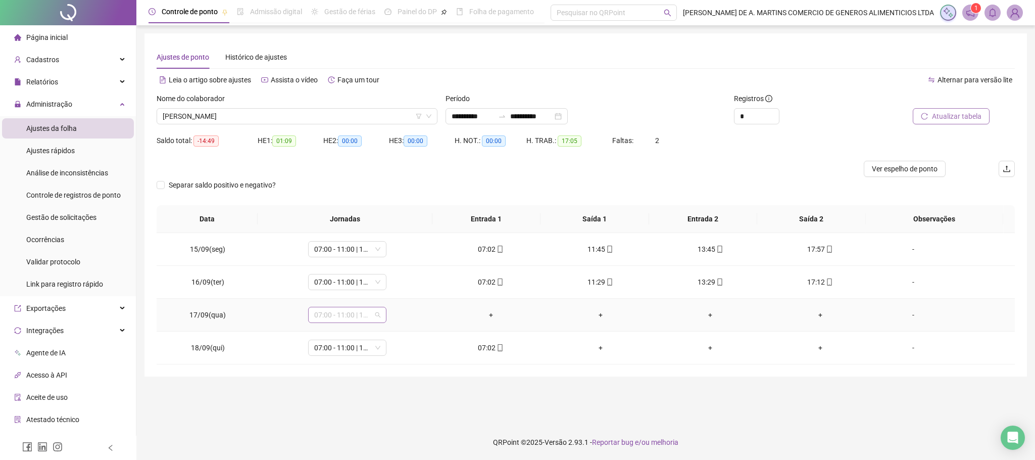
click at [359, 313] on span "07:00 - 11:00 | 13:00 - 17:00" at bounding box center [347, 314] width 66 height 15
click at [354, 383] on div "Folga" at bounding box center [362, 383] width 85 height 11
click at [395, 286] on span "Sim" at bounding box center [393, 289] width 12 height 11
click at [950, 122] on button "Atualizar tabela" at bounding box center [951, 116] width 77 height 16
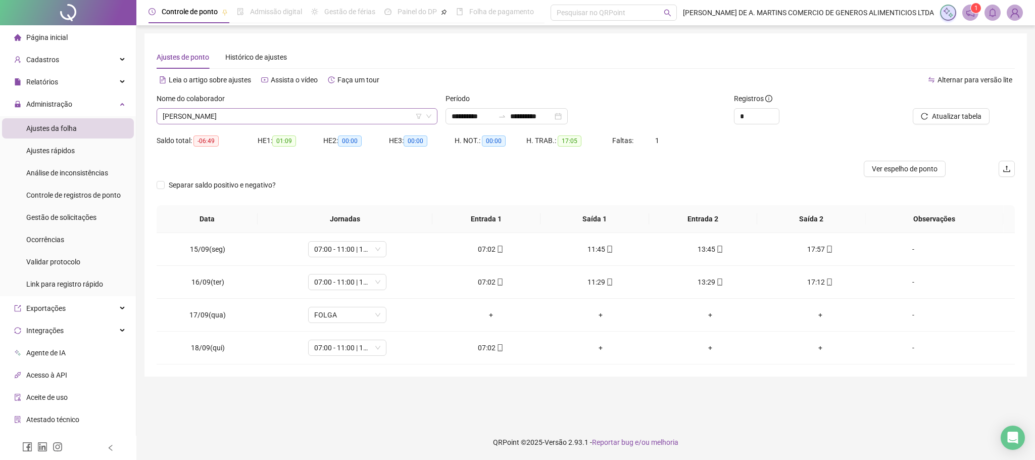
click at [259, 114] on span "[PERSON_NAME]" at bounding box center [297, 116] width 269 height 15
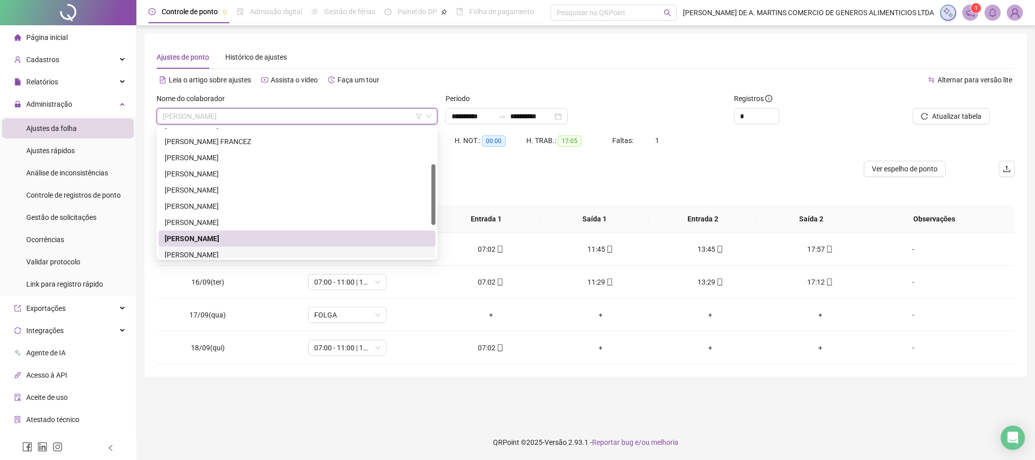
click at [222, 252] on div "[PERSON_NAME]" at bounding box center [297, 254] width 265 height 11
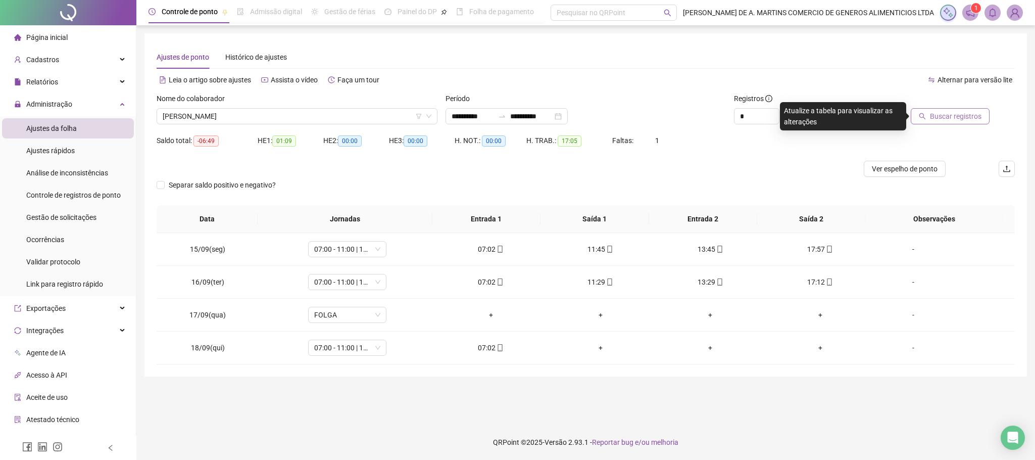
click at [968, 111] on span "Buscar registros" at bounding box center [956, 116] width 52 height 11
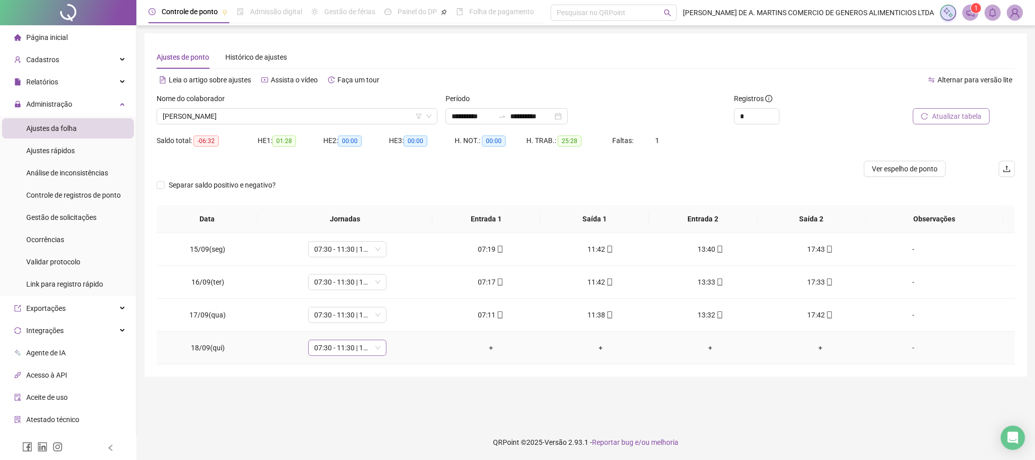
click at [357, 354] on span "07:30 - 11:30 | 13:30 - 17:30" at bounding box center [347, 347] width 66 height 15
click at [349, 259] on div "Folga" at bounding box center [362, 262] width 85 height 11
click at [399, 322] on button "Sim" at bounding box center [393, 322] width 20 height 12
click at [938, 113] on span "Atualizar tabela" at bounding box center [957, 116] width 50 height 11
click at [265, 118] on span "[PERSON_NAME]" at bounding box center [297, 116] width 269 height 15
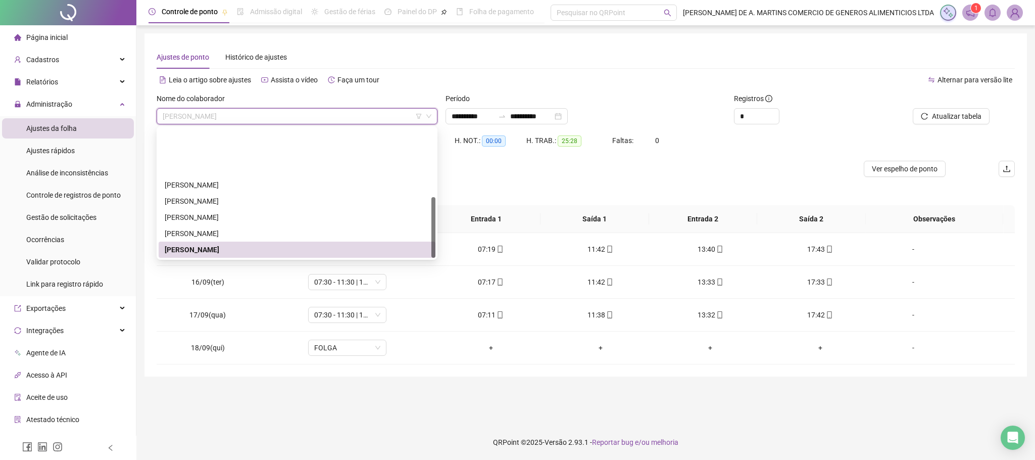
scroll to position [146, 0]
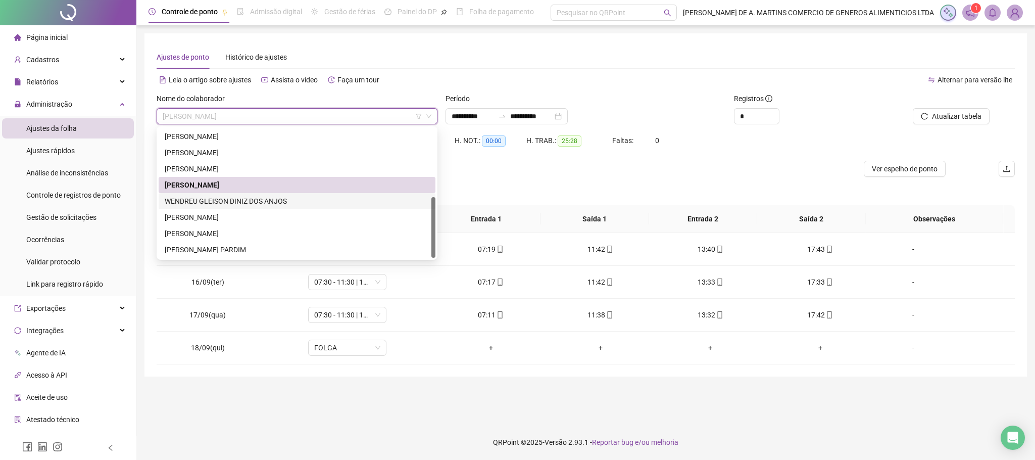
click at [226, 202] on div "WENDREU GLEISON DINIZ DOS ANJOS" at bounding box center [297, 201] width 265 height 11
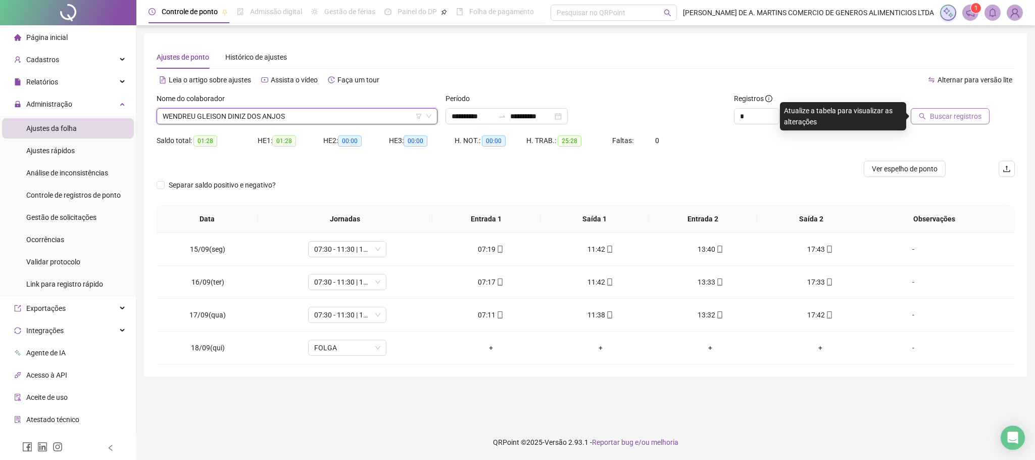
click at [950, 113] on span "Buscar registros" at bounding box center [956, 116] width 52 height 11
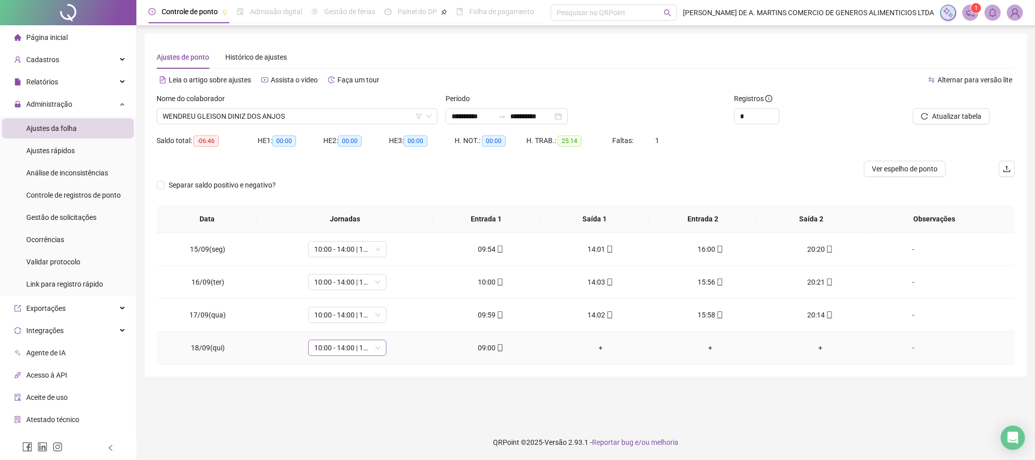
click at [345, 351] on span "10:00 - 14:00 | 16:00 - 20:00" at bounding box center [347, 347] width 66 height 15
click at [371, 274] on div "09:00 - 13:00 | 15:00 - 19:00" at bounding box center [362, 269] width 85 height 11
click at [390, 320] on span "Sim" at bounding box center [393, 322] width 12 height 11
click at [951, 116] on span "Atualizar tabela" at bounding box center [957, 116] width 50 height 11
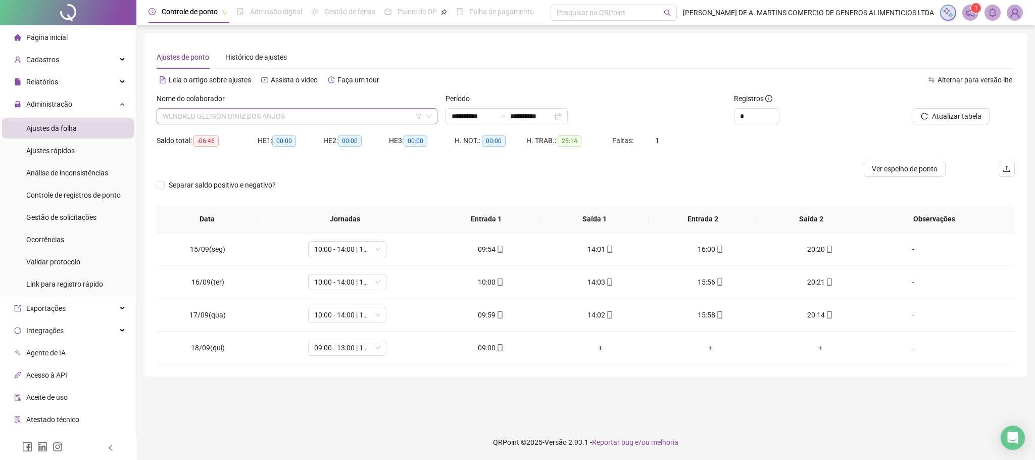
click at [319, 111] on span "WENDREU GLEISON DINIZ DOS ANJOS" at bounding box center [297, 116] width 269 height 15
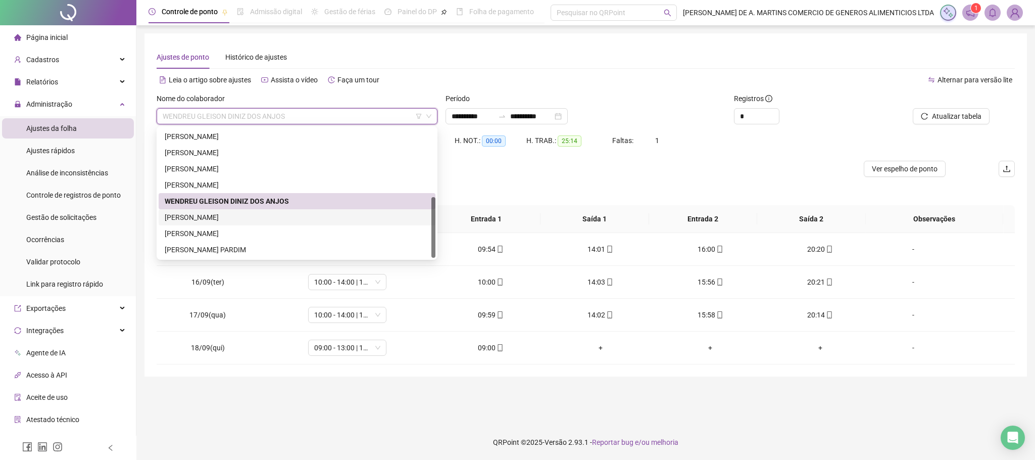
click at [211, 214] on div "[PERSON_NAME]" at bounding box center [297, 217] width 265 height 11
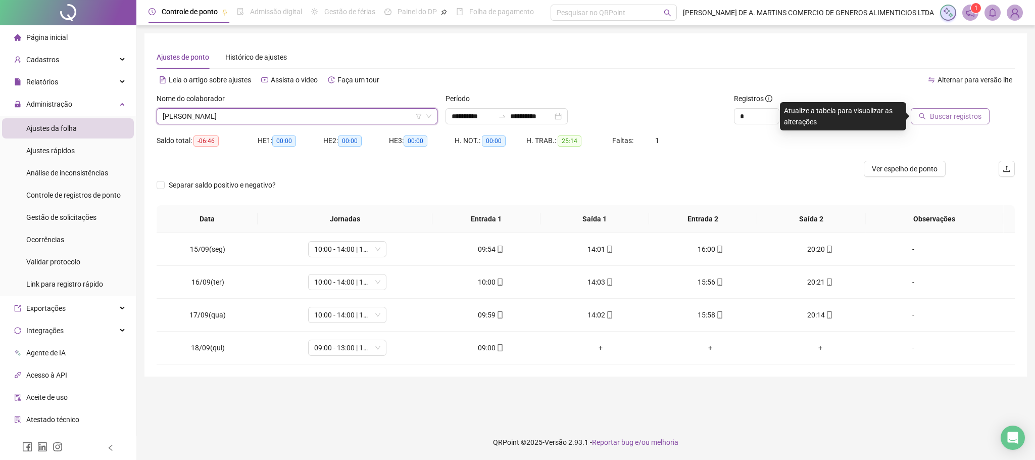
click at [945, 112] on span "Buscar registros" at bounding box center [956, 116] width 52 height 11
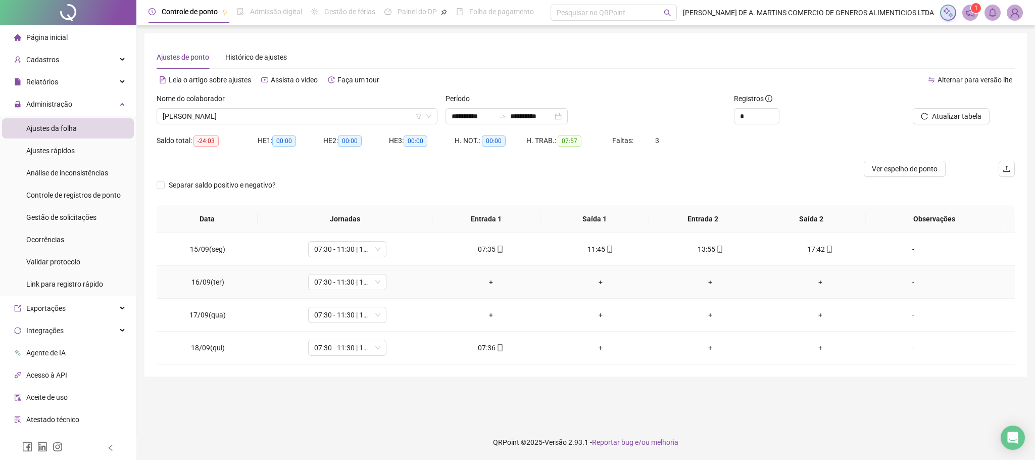
click at [904, 279] on div "-" at bounding box center [914, 281] width 60 height 11
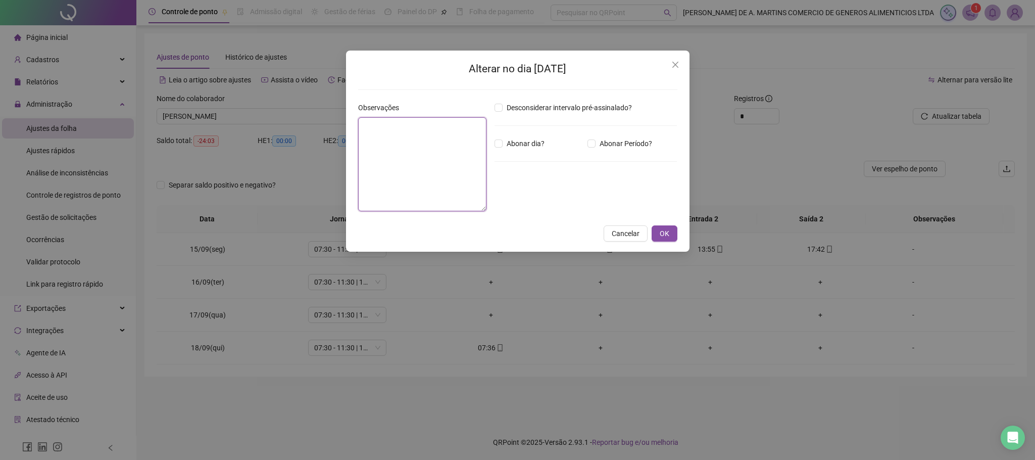
drag, startPoint x: 440, startPoint y: 153, endPoint x: 438, endPoint y: 161, distance: 7.7
click at [440, 154] on textarea at bounding box center [422, 164] width 128 height 94
type textarea "*"
type textarea "*****"
click at [665, 229] on span "OK" at bounding box center [665, 233] width 10 height 11
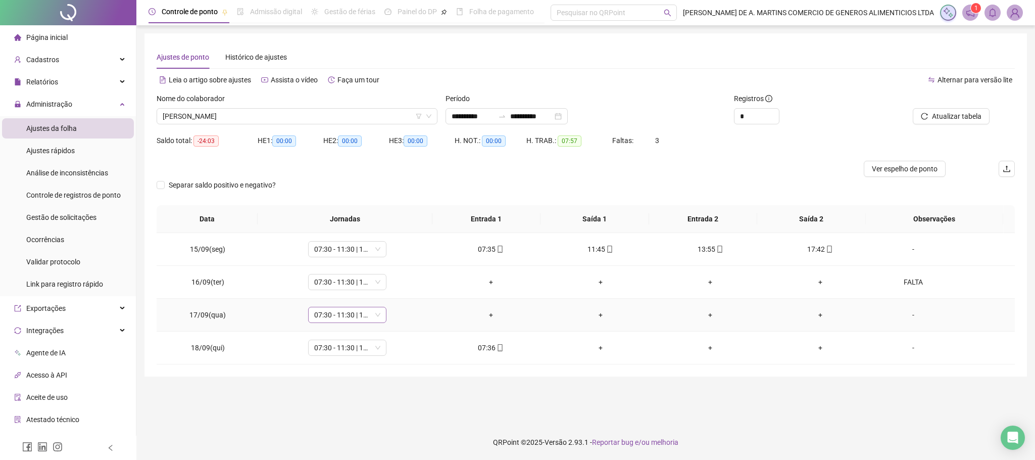
click at [368, 313] on span "07:30 - 11:30 | 13:30 - 17:30" at bounding box center [347, 314] width 66 height 15
click at [344, 379] on div "Folga" at bounding box center [362, 383] width 85 height 11
click at [389, 293] on span "Sim" at bounding box center [393, 289] width 12 height 11
click at [974, 117] on span "Atualizar tabela" at bounding box center [957, 116] width 50 height 11
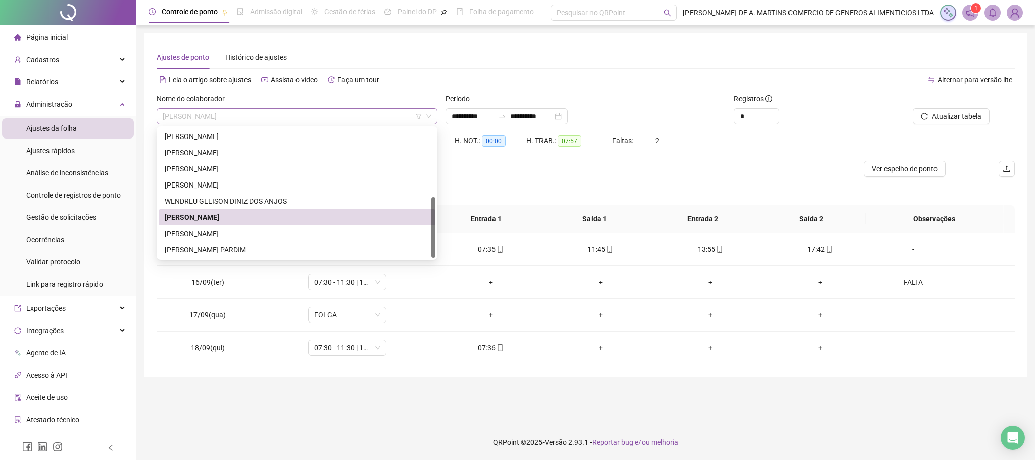
click at [252, 111] on span "[PERSON_NAME]" at bounding box center [297, 116] width 269 height 15
click at [229, 233] on div "[PERSON_NAME]" at bounding box center [297, 233] width 265 height 11
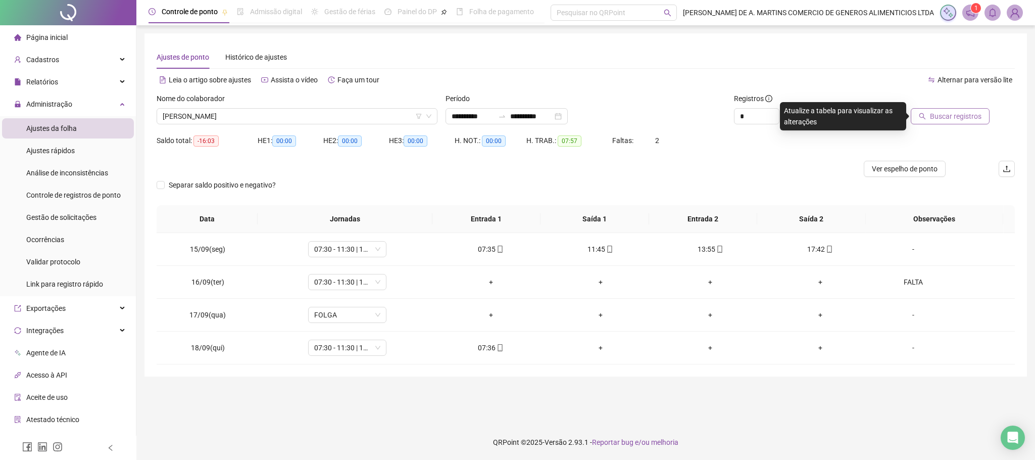
click at [970, 112] on span "Buscar registros" at bounding box center [956, 116] width 52 height 11
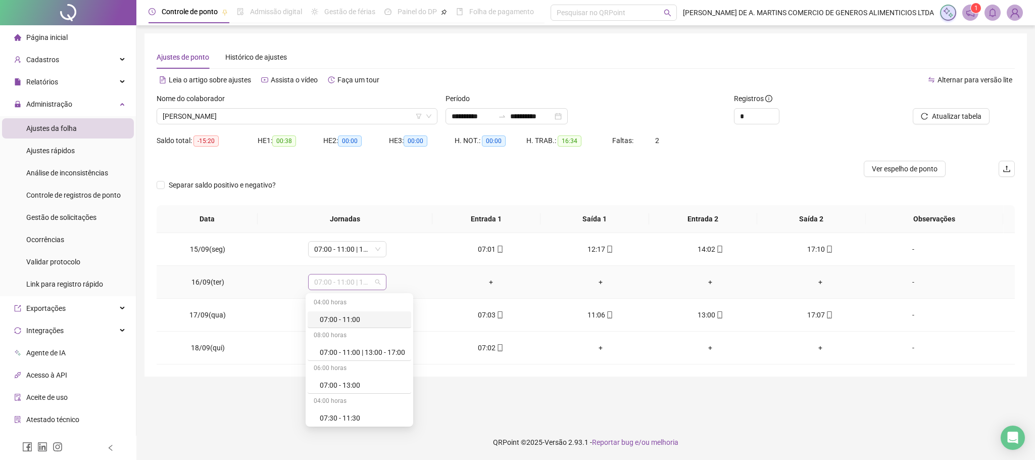
click at [323, 284] on span "07:00 - 11:00 | 13:00 - 17:00" at bounding box center [347, 281] width 66 height 15
click at [340, 378] on div "Folga" at bounding box center [362, 372] width 85 height 11
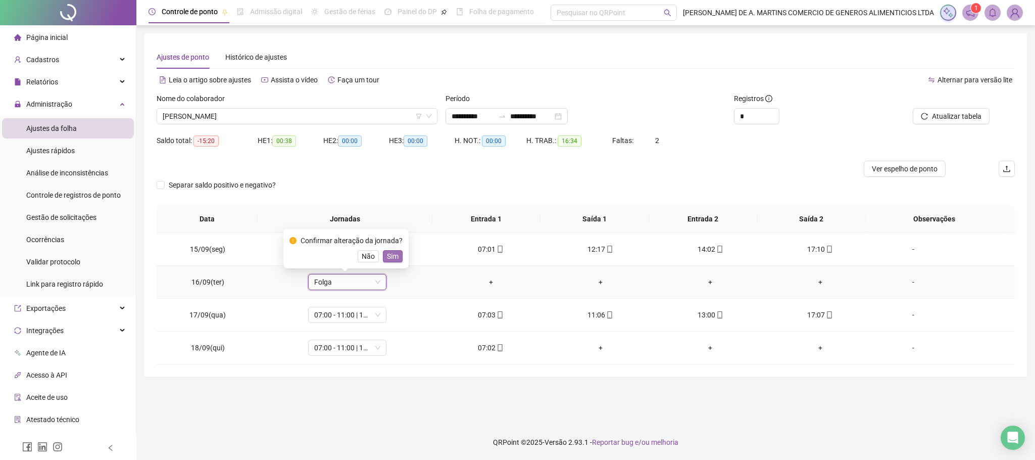
click at [397, 255] on button "Sim" at bounding box center [393, 256] width 20 height 12
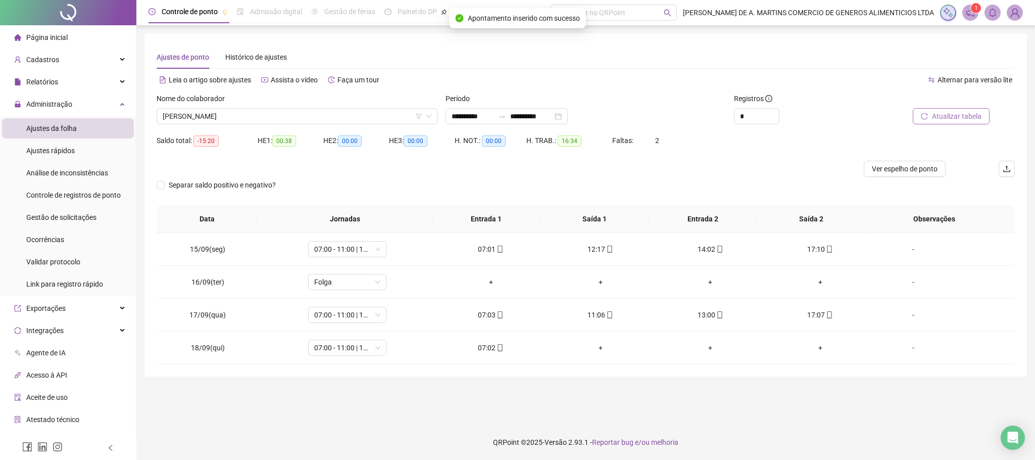
click at [957, 121] on span "Atualizar tabela" at bounding box center [957, 116] width 50 height 11
click at [264, 122] on span "[PERSON_NAME]" at bounding box center [297, 116] width 269 height 15
click at [469, 89] on div "Leia o artigo sobre ajustes Assista o vídeo Faça um tour" at bounding box center [372, 85] width 430 height 16
click at [235, 117] on span "[PERSON_NAME]" at bounding box center [297, 116] width 269 height 15
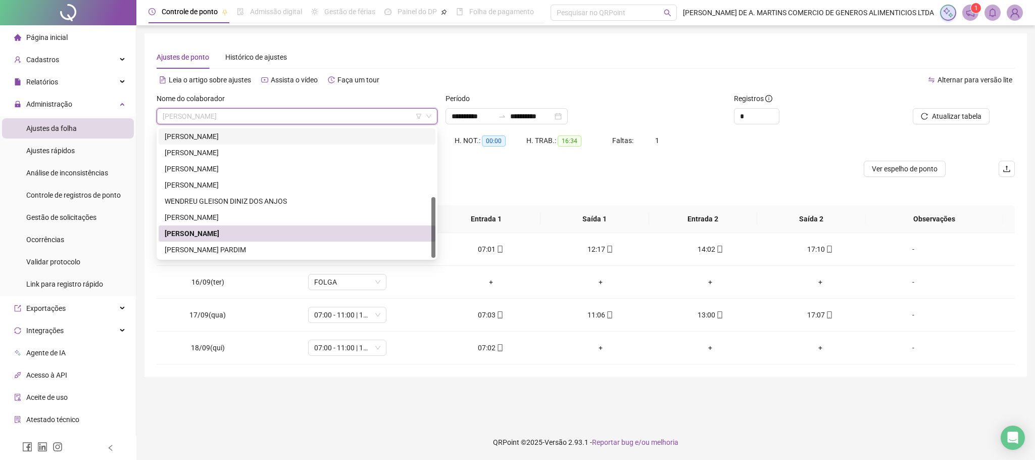
drag, startPoint x: 517, startPoint y: 79, endPoint x: 822, endPoint y: 79, distance: 305.2
click at [517, 79] on div "Leia o artigo sobre ajustes Assista o vídeo Faça um tour" at bounding box center [372, 80] width 430 height 16
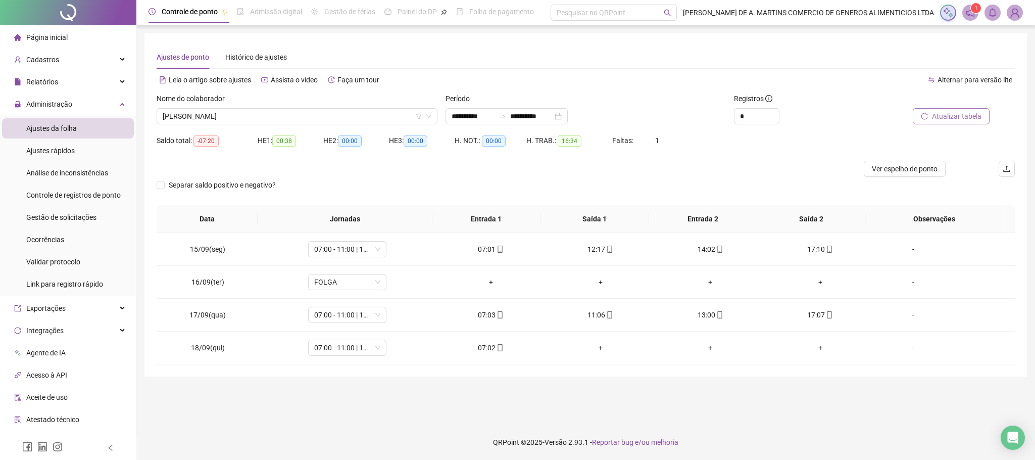
click at [952, 116] on span "Atualizar tabela" at bounding box center [957, 116] width 50 height 11
